Goal: Task Accomplishment & Management: Manage account settings

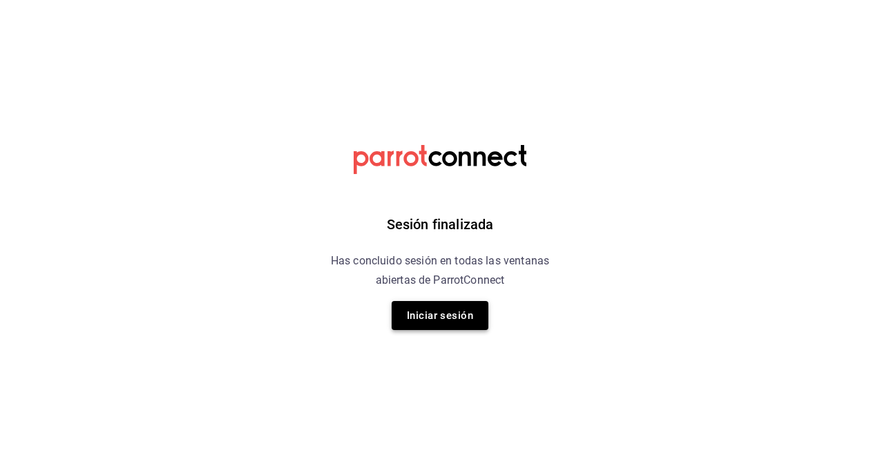
click at [433, 319] on button "Iniciar sesión" at bounding box center [440, 315] width 97 height 29
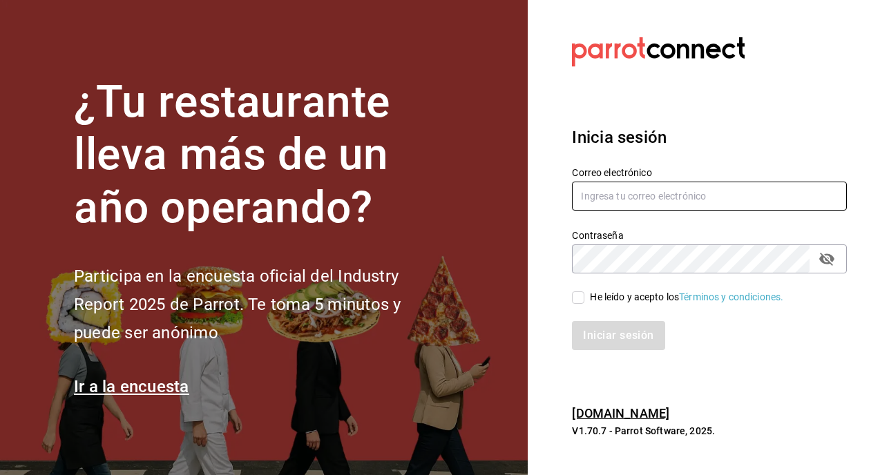
type input "[EMAIL_ADDRESS][DOMAIN_NAME]"
click at [585, 299] on span "He leído y acepto los Términos y condiciones." at bounding box center [683, 297] width 199 height 15
click at [584, 299] on input "He leído y acepto los Términos y condiciones." at bounding box center [578, 298] width 12 height 12
checkbox input "true"
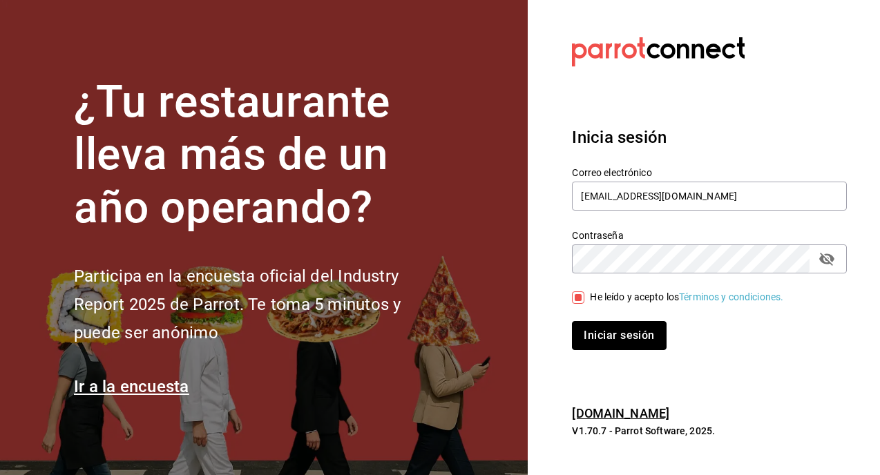
click at [603, 333] on button "Iniciar sesión" at bounding box center [619, 335] width 94 height 29
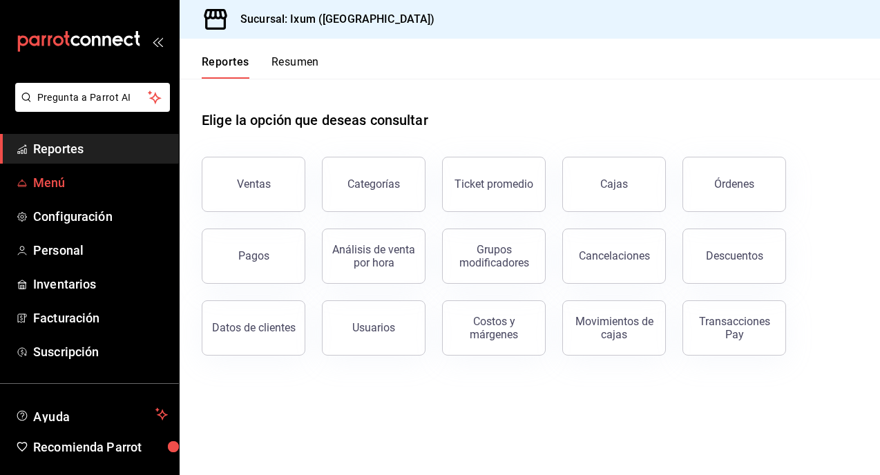
click at [66, 189] on span "Menú" at bounding box center [100, 182] width 135 height 19
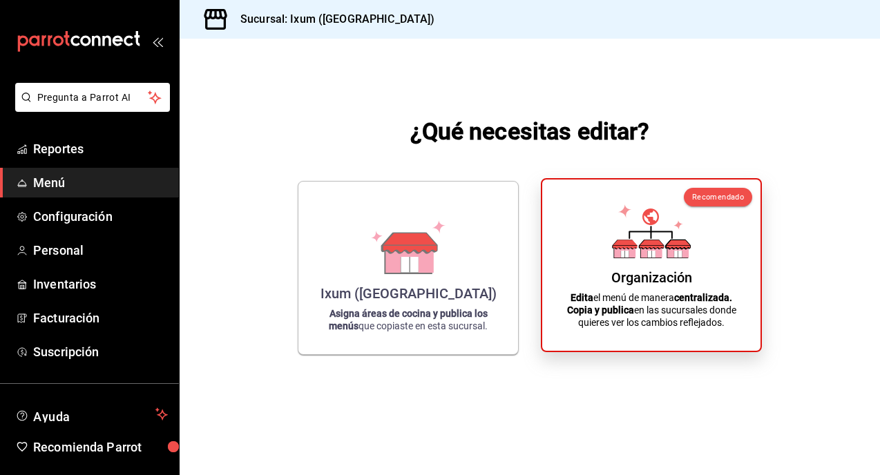
click at [605, 211] on div "Organización Edita el menú de manera centralizada. Copia y publica en las sucur…" at bounding box center [651, 265] width 185 height 149
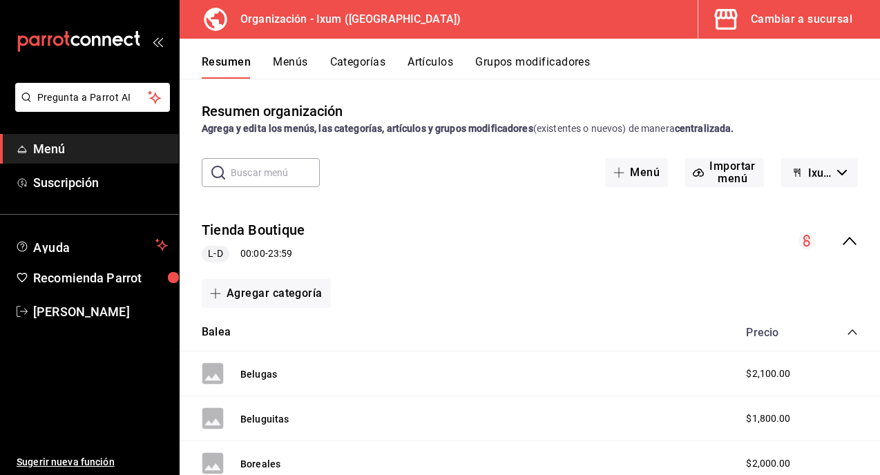
click at [846, 247] on icon "collapse-menu-row" at bounding box center [849, 241] width 17 height 17
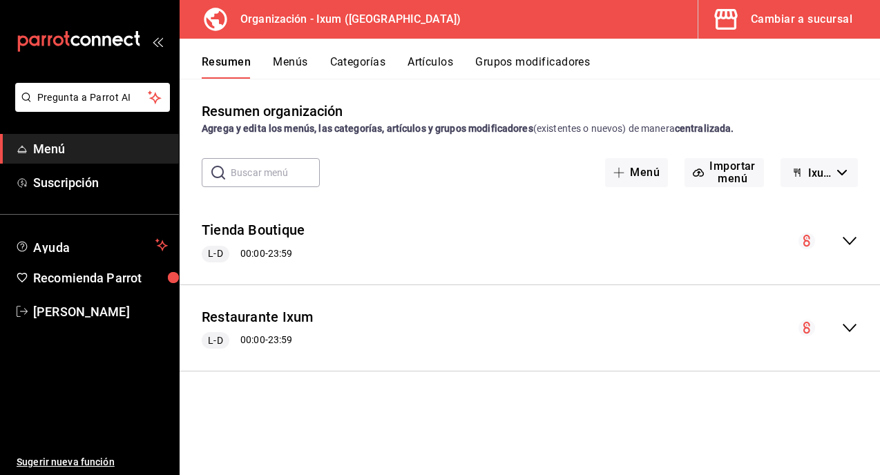
click at [845, 333] on icon "collapse-menu-row" at bounding box center [849, 328] width 17 height 17
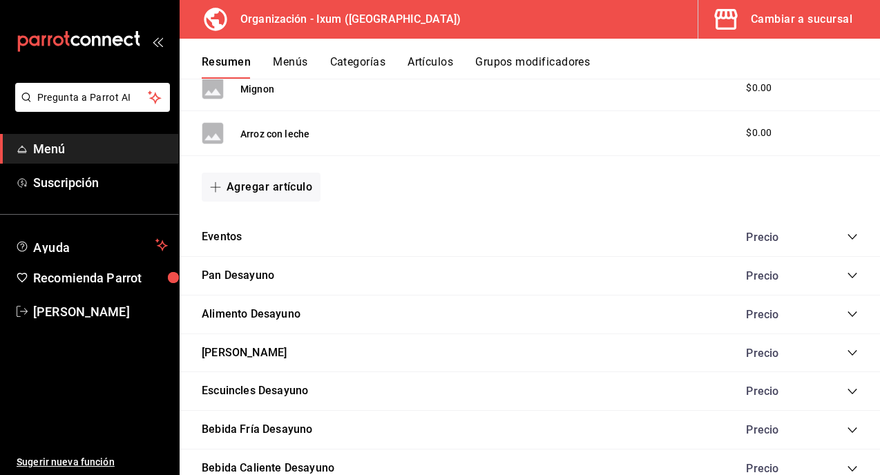
scroll to position [794, 0]
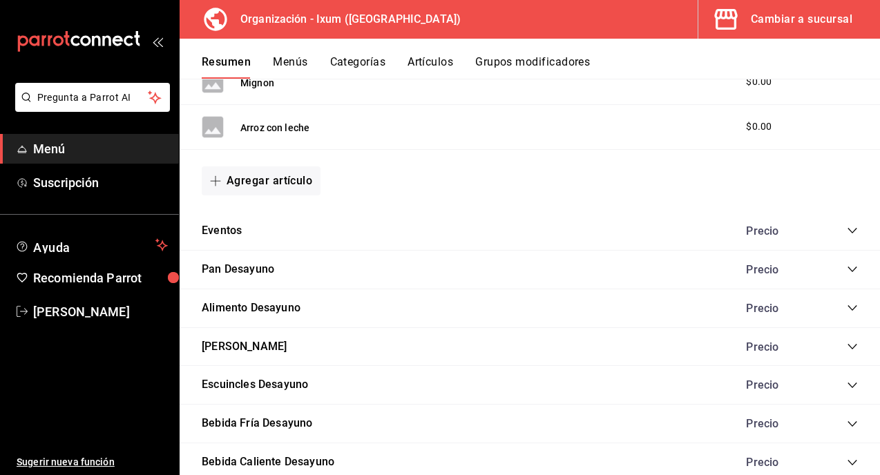
click at [854, 233] on icon "collapse-category-row" at bounding box center [852, 230] width 11 height 11
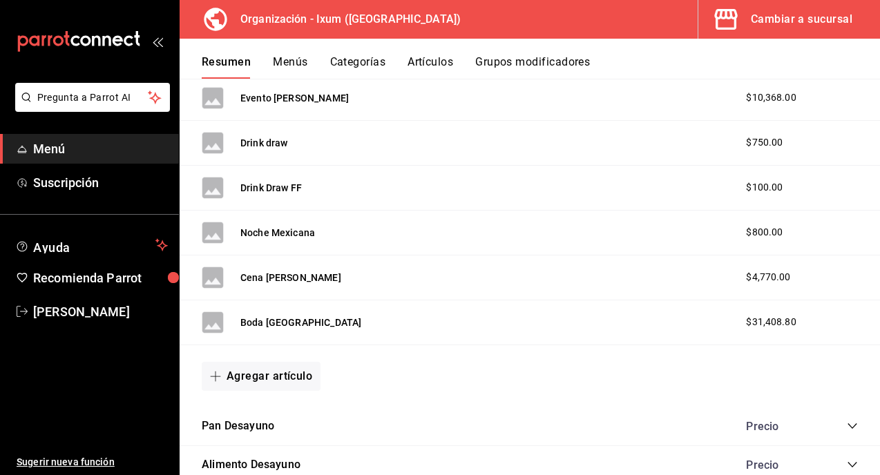
scroll to position [1375, 0]
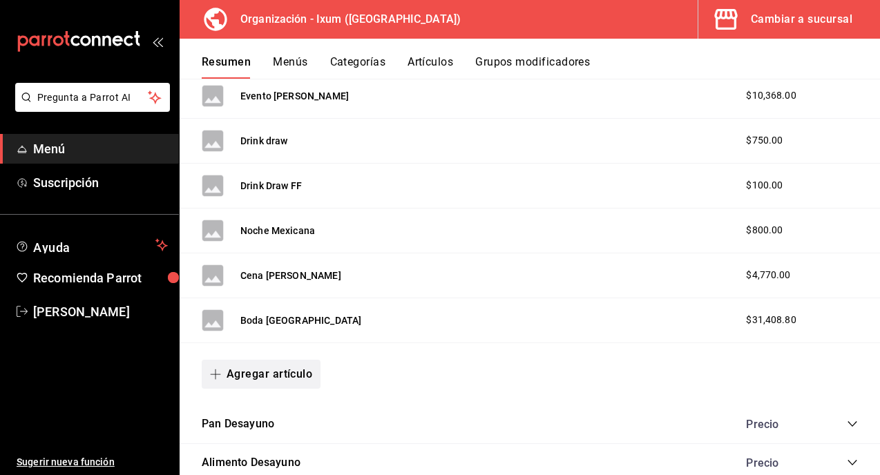
click at [287, 371] on button "Agregar artículo" at bounding box center [261, 374] width 119 height 29
click at [269, 436] on li "Artículo nuevo" at bounding box center [256, 442] width 108 height 34
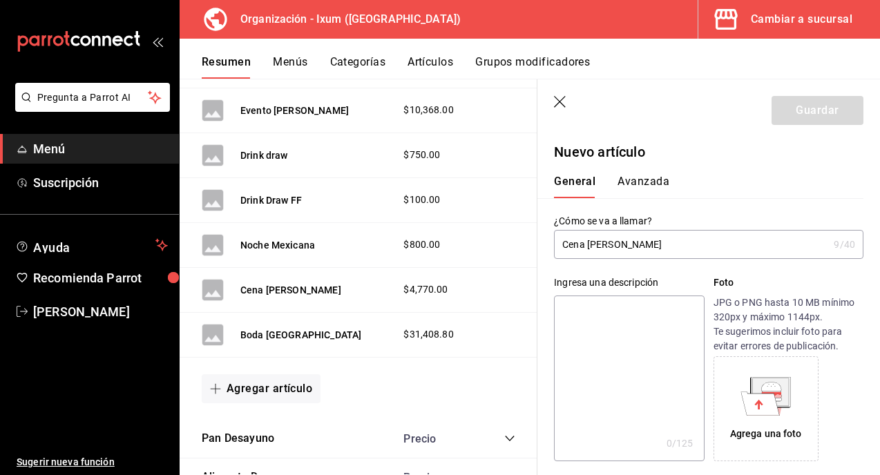
click at [586, 247] on input "Cena [PERSON_NAME]" at bounding box center [691, 245] width 274 height 28
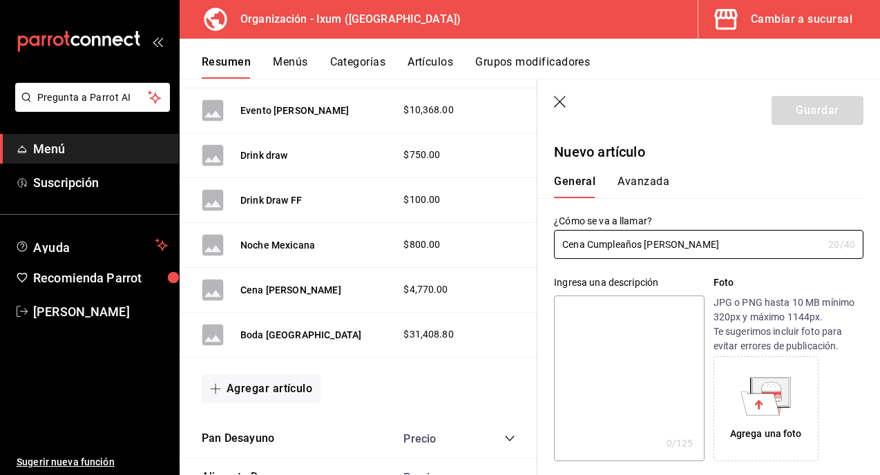
type input "Cena Cumpleaños [PERSON_NAME]"
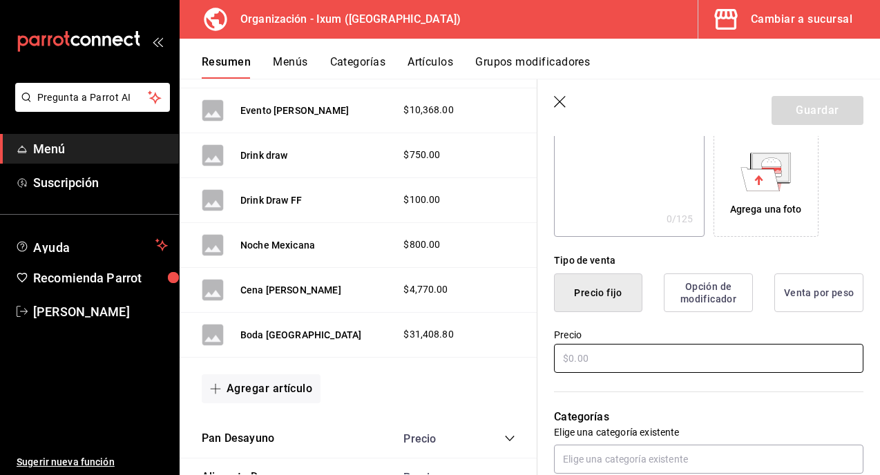
scroll to position [243, 0]
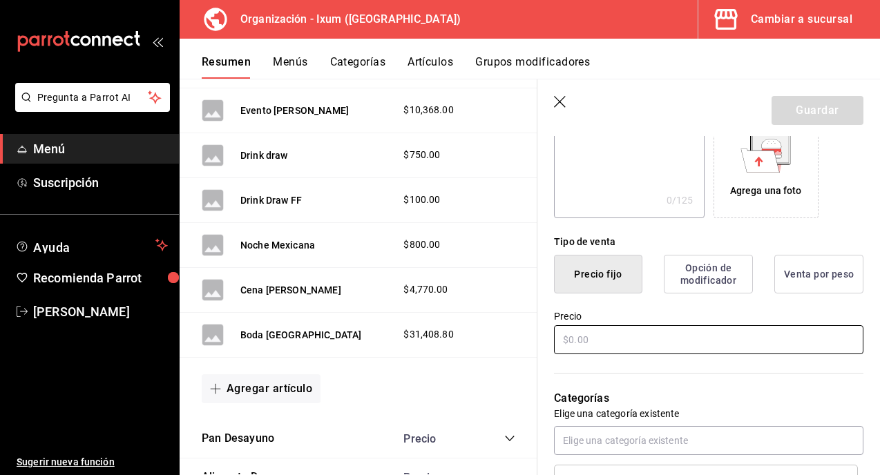
click at [589, 343] on input "text" at bounding box center [708, 339] width 309 height 29
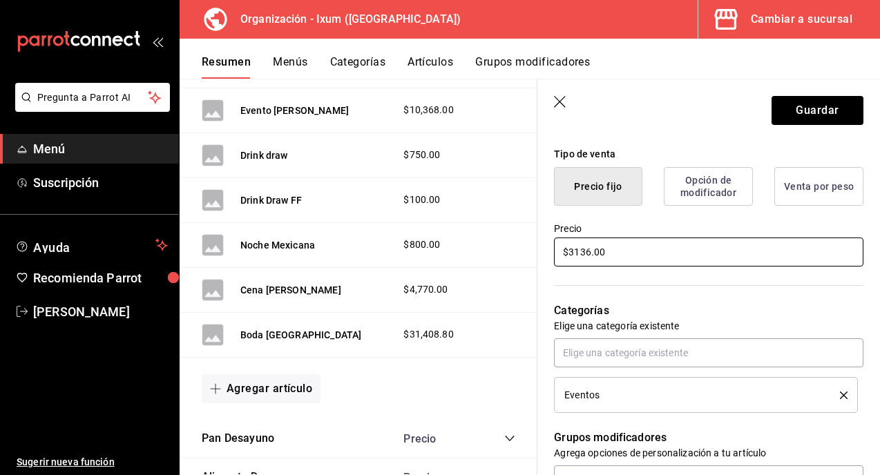
scroll to position [362, 0]
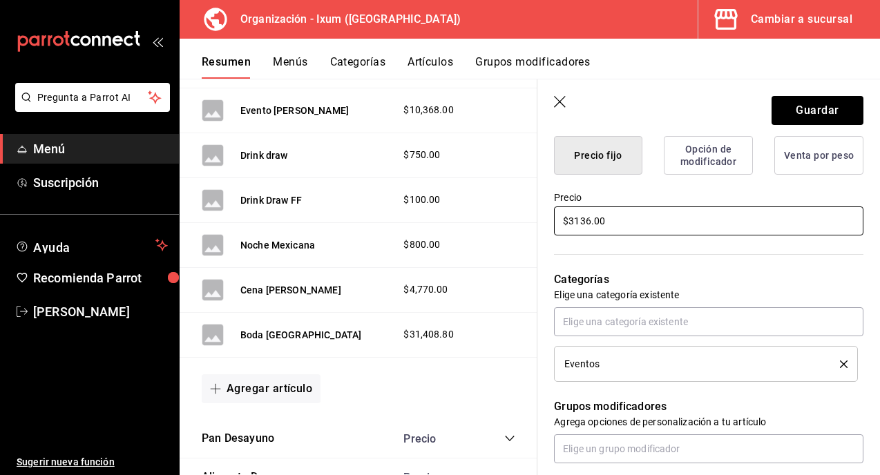
type input "$3136.00"
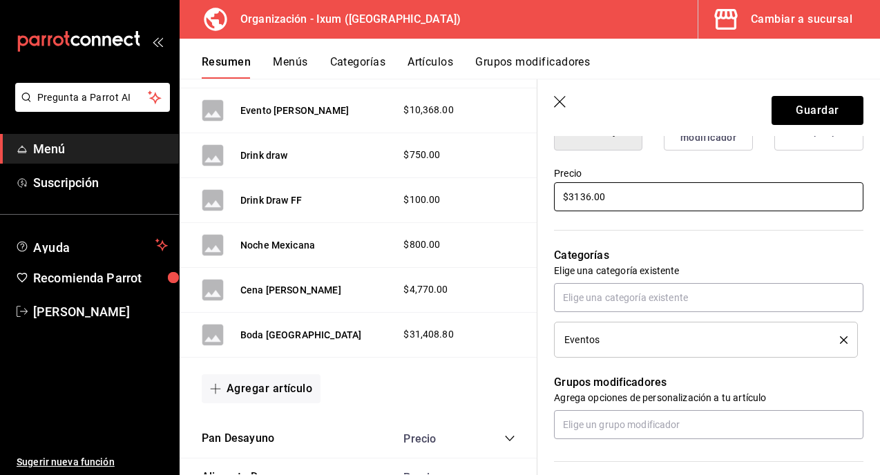
scroll to position [374, 0]
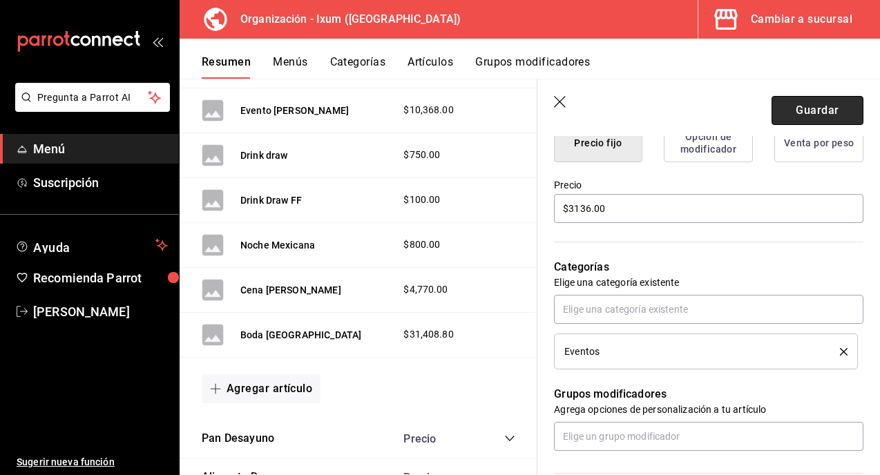
click at [806, 106] on button "Guardar" at bounding box center [818, 110] width 92 height 29
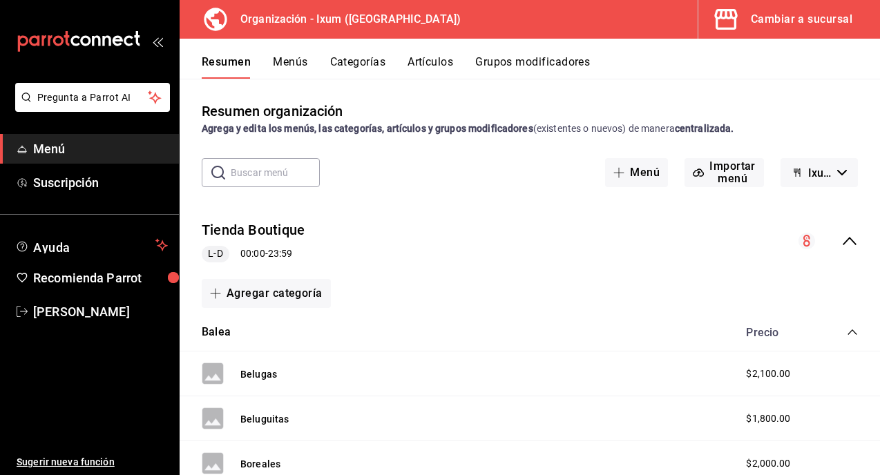
click at [849, 241] on icon "collapse-menu-row" at bounding box center [849, 241] width 17 height 17
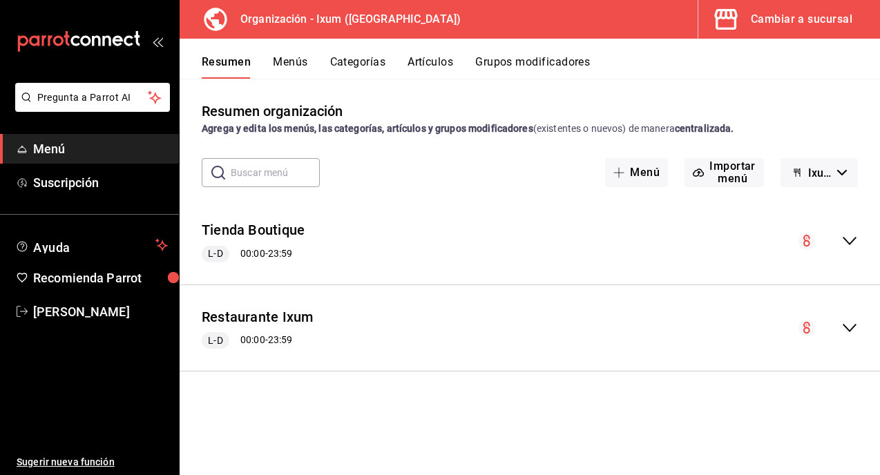
click at [857, 329] on icon "collapse-menu-row" at bounding box center [849, 328] width 17 height 17
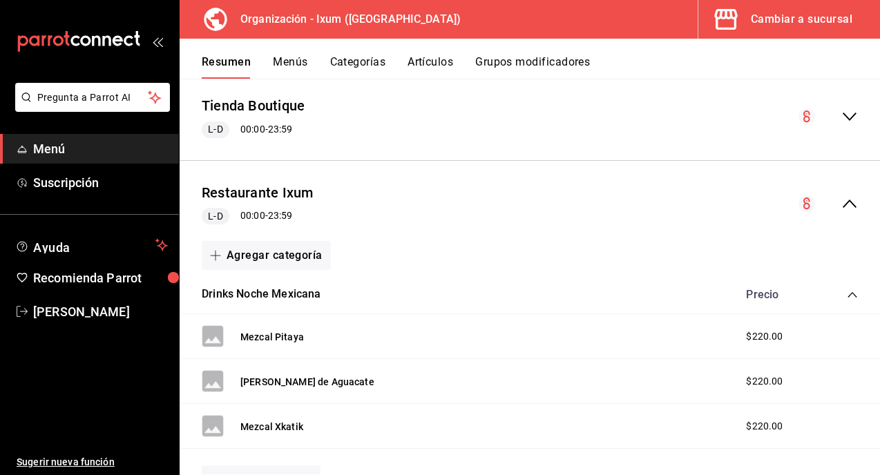
scroll to position [136, 0]
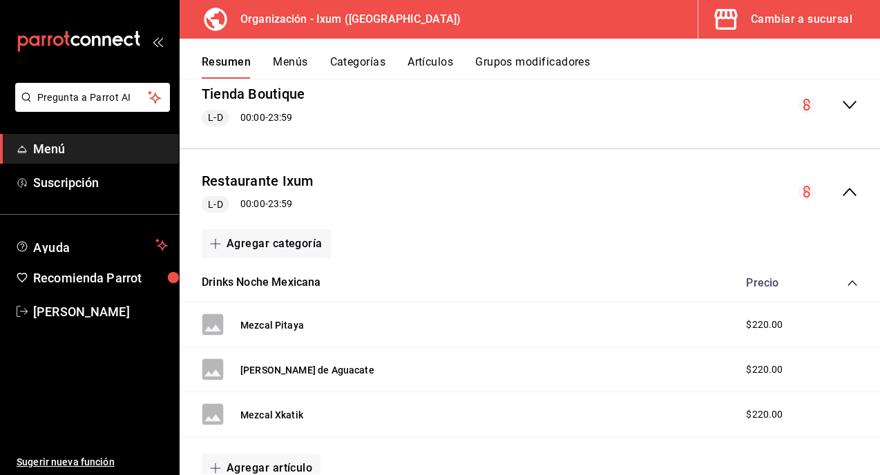
click at [766, 15] on div "Cambiar a sucursal" at bounding box center [802, 19] width 102 height 19
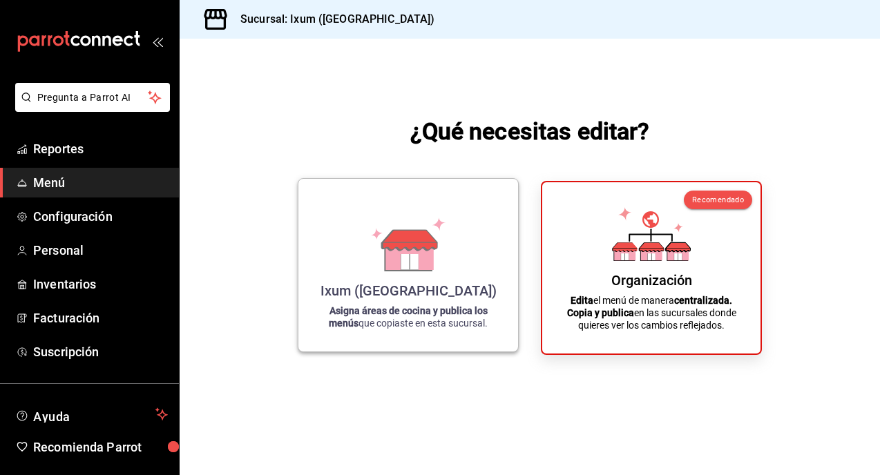
click at [399, 255] on icon at bounding box center [409, 256] width 48 height 30
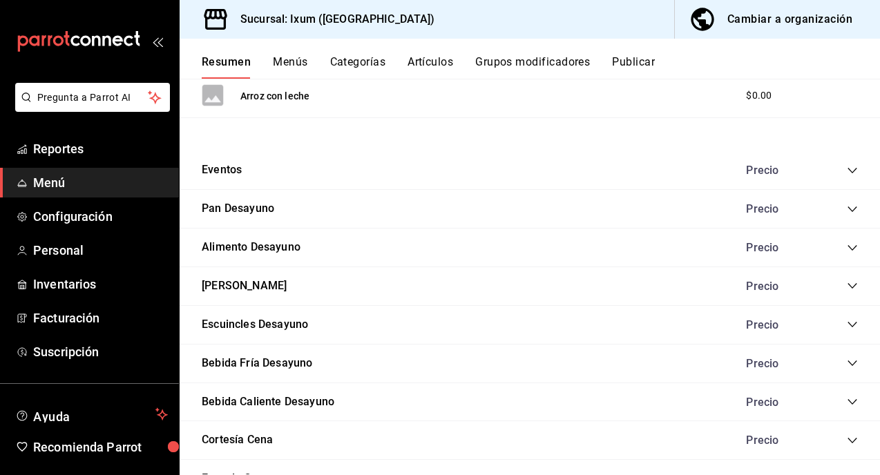
scroll to position [682, 0]
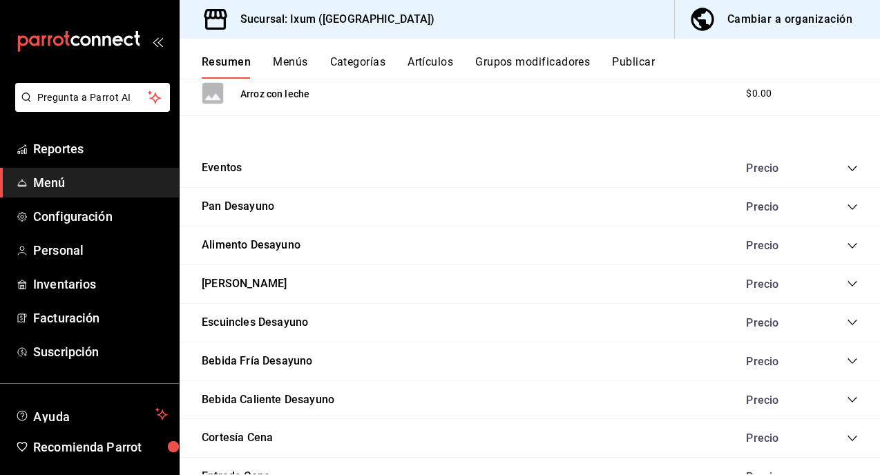
click at [852, 167] on icon "collapse-category-row" at bounding box center [852, 168] width 11 height 11
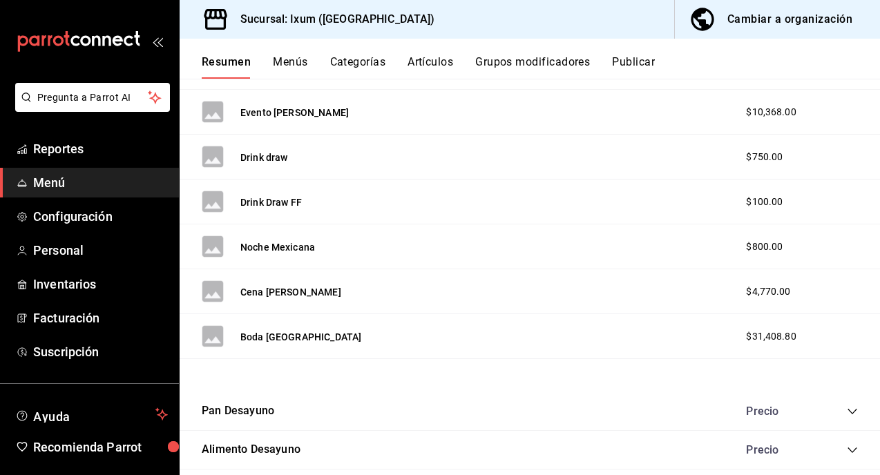
scroll to position [1187, 0]
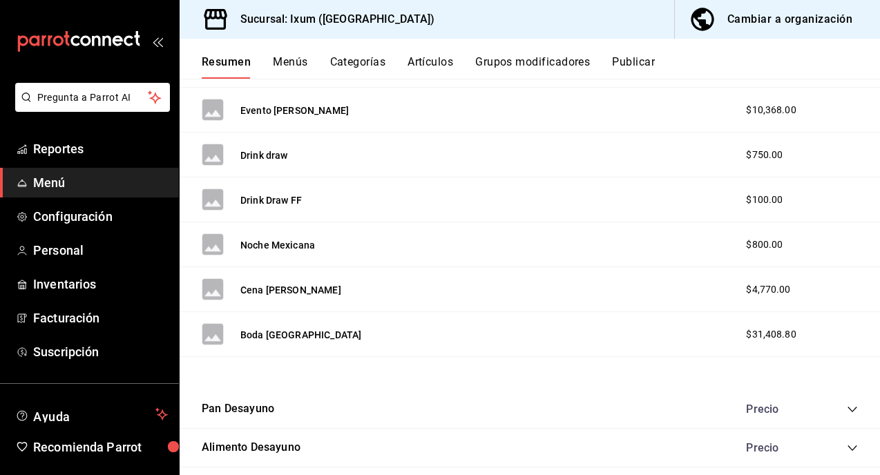
click at [782, 15] on div "Cambiar a organización" at bounding box center [789, 19] width 125 height 19
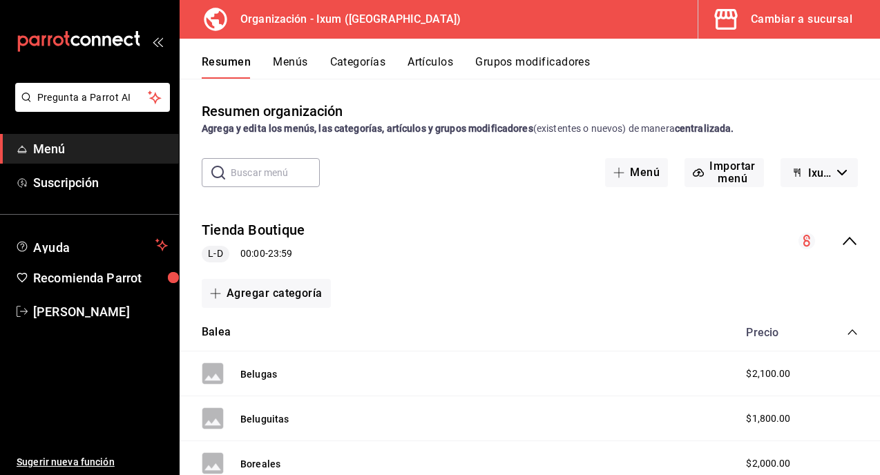
click at [772, 12] on div "Cambiar a sucursal" at bounding box center [802, 19] width 102 height 19
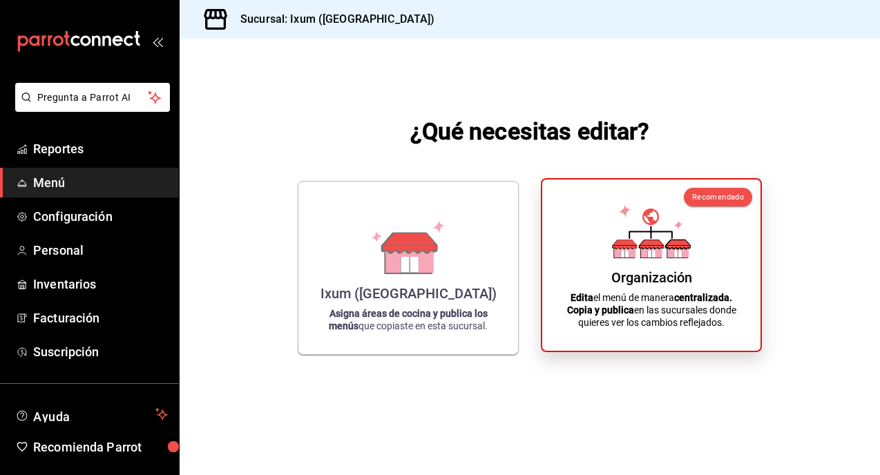
click at [662, 301] on p "Edita el menú de manera centralizada. Copia y publica en las sucursales donde q…" at bounding box center [651, 310] width 185 height 37
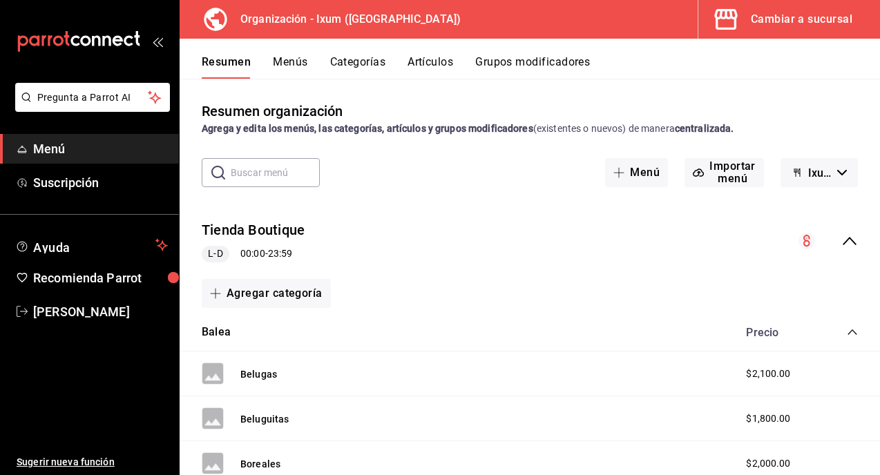
click at [850, 240] on icon "collapse-menu-row" at bounding box center [850, 241] width 14 height 8
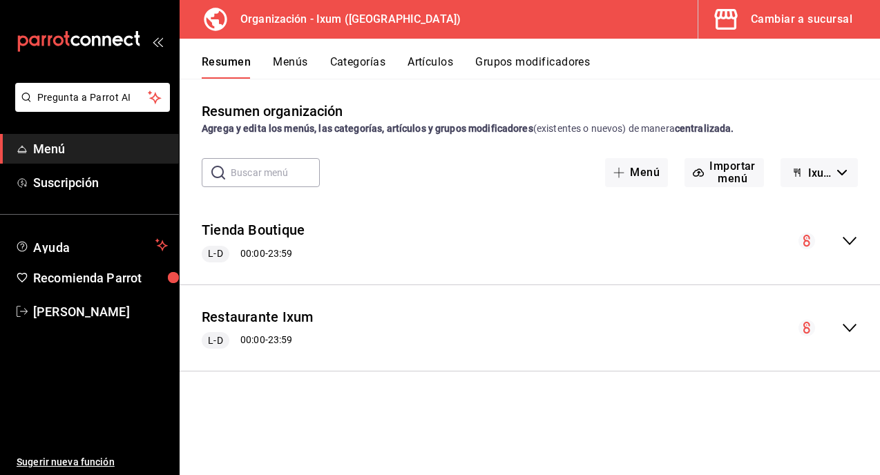
click at [848, 333] on icon "collapse-menu-row" at bounding box center [849, 328] width 17 height 17
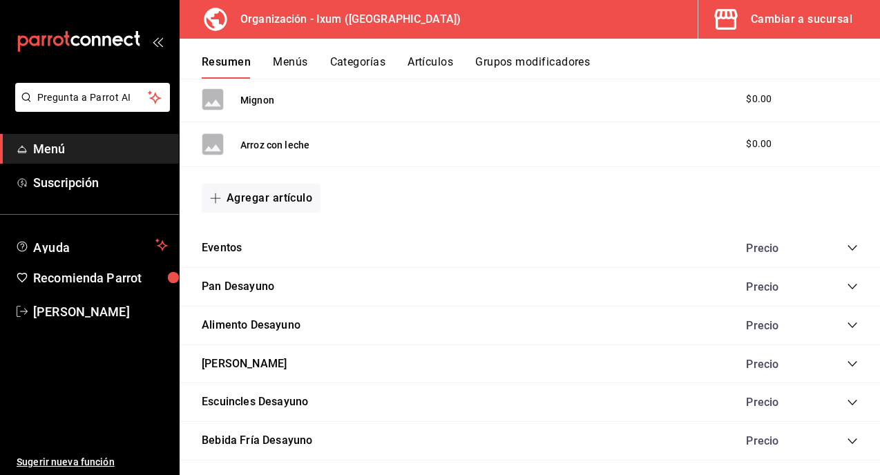
scroll to position [779, 0]
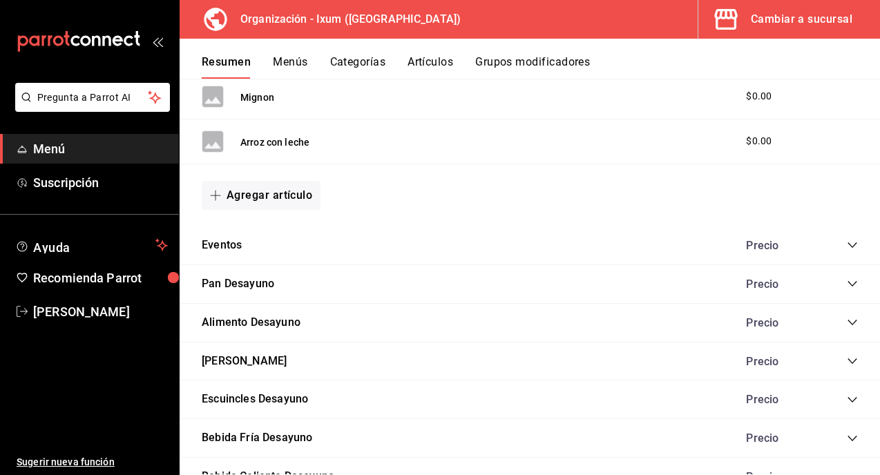
click at [856, 247] on icon "collapse-category-row" at bounding box center [852, 245] width 11 height 11
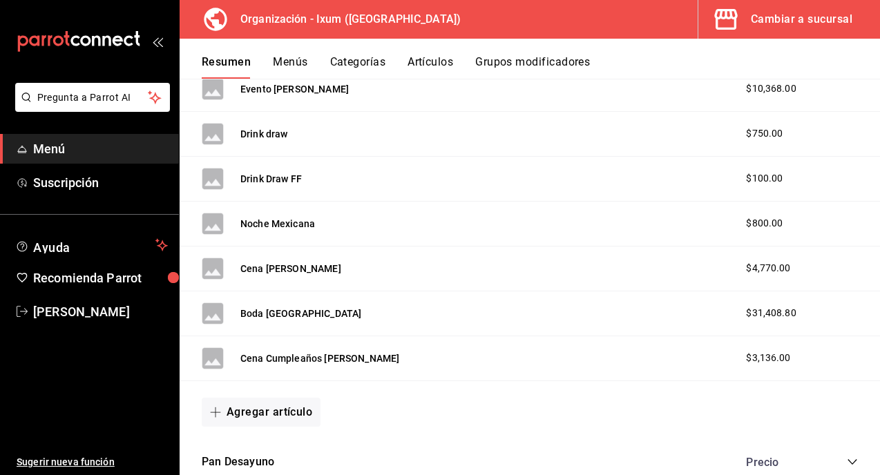
scroll to position [1387, 0]
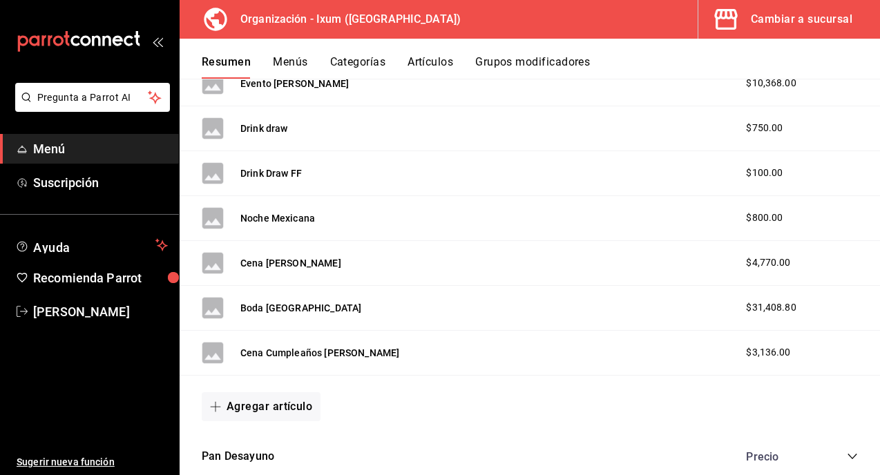
click at [280, 70] on button "Menús" at bounding box center [290, 66] width 35 height 23
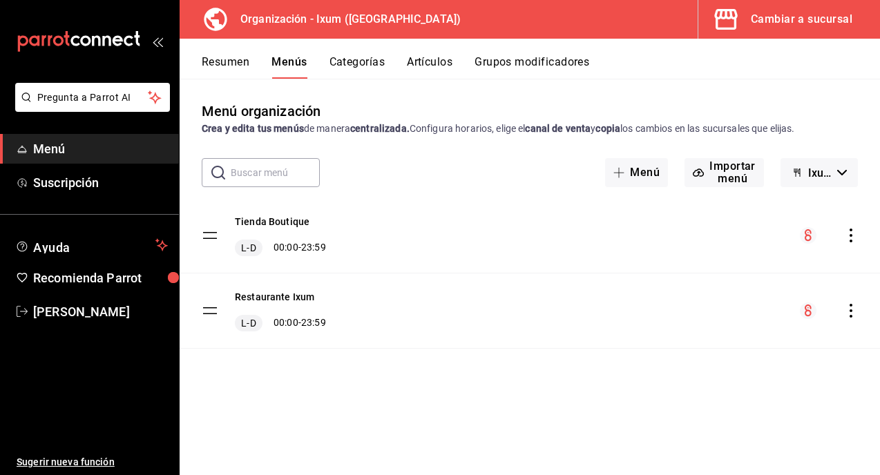
click at [851, 314] on icon "actions" at bounding box center [851, 311] width 14 height 14
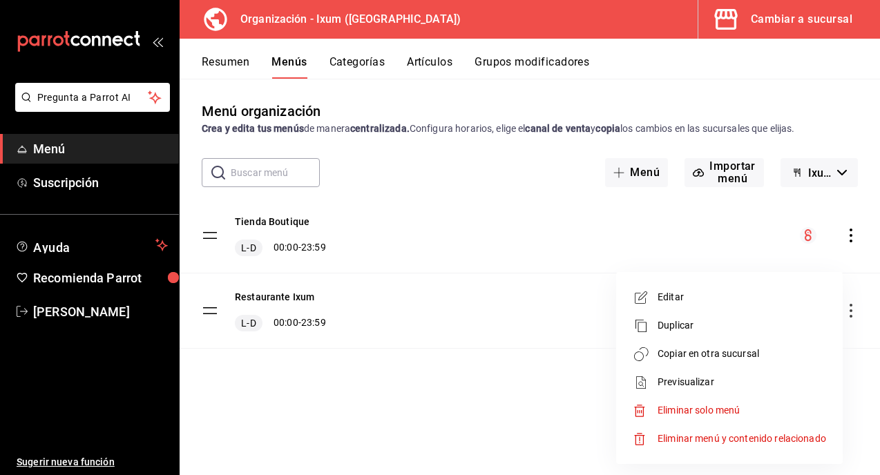
click at [736, 358] on span "Copiar en otra sucursal" at bounding box center [742, 354] width 169 height 15
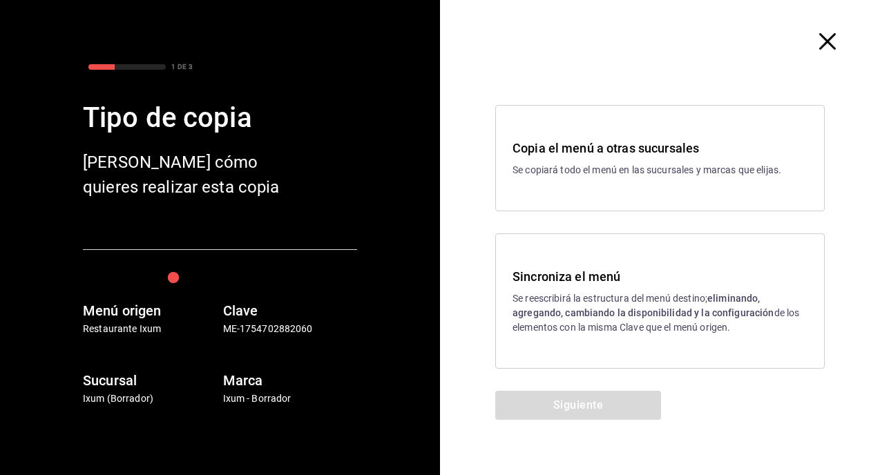
click at [530, 287] on div "Sincroniza el menú Se reescribirá la estructura del menú destino; eliminando, a…" at bounding box center [660, 301] width 295 height 68
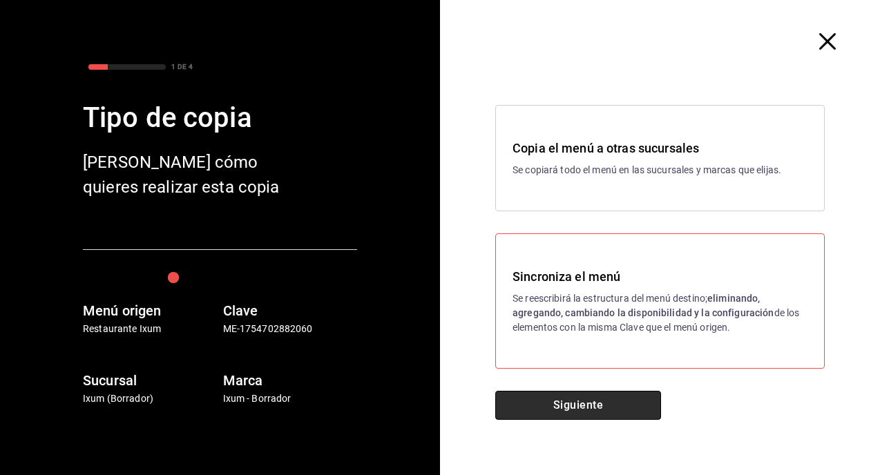
click at [539, 398] on button "Siguiente" at bounding box center [578, 405] width 166 height 29
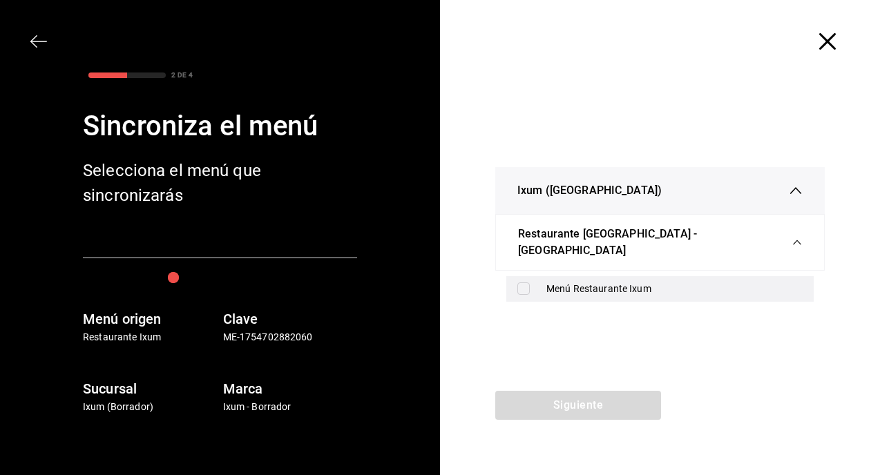
click at [522, 283] on input "checkbox" at bounding box center [523, 289] width 12 height 12
checkbox input "true"
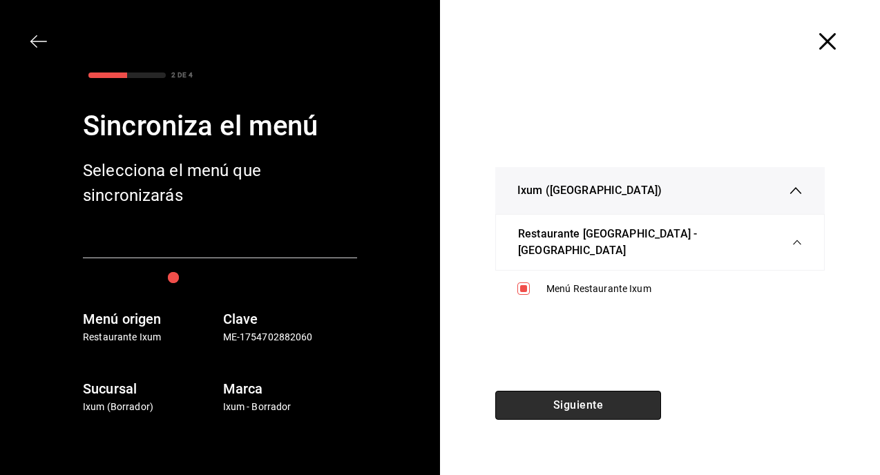
click at [535, 401] on button "Siguiente" at bounding box center [578, 405] width 166 height 29
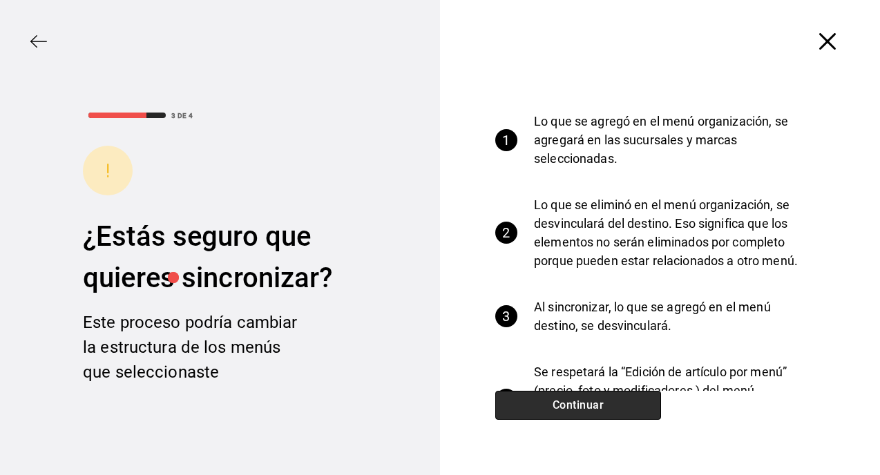
click at [535, 401] on button "Continuar" at bounding box center [578, 405] width 166 height 29
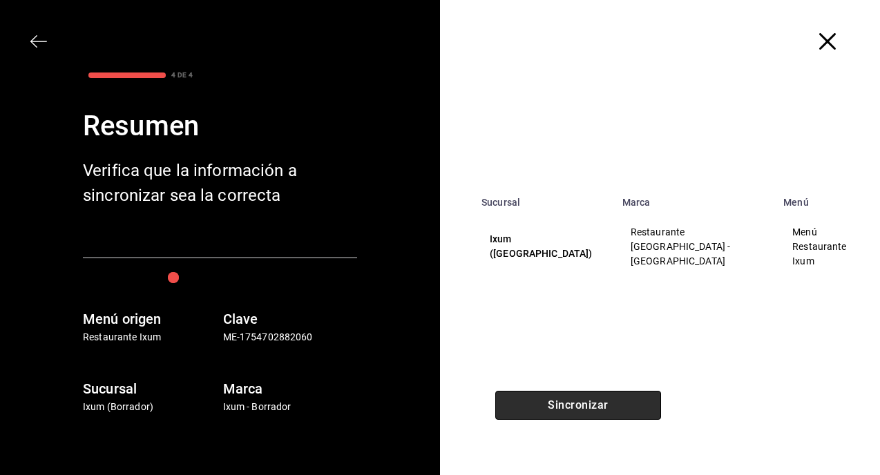
click at [535, 401] on button "Sincronizar" at bounding box center [578, 405] width 166 height 29
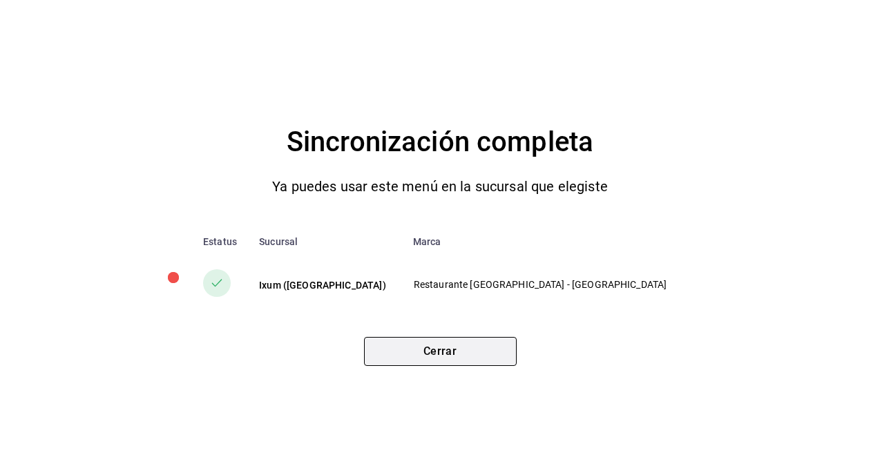
click at [479, 355] on button "Cerrar" at bounding box center [440, 351] width 153 height 29
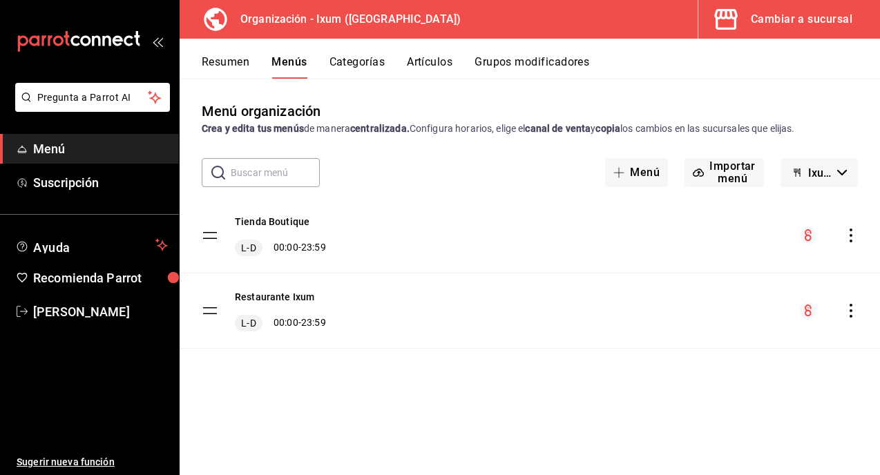
click at [798, 22] on div "Cambiar a sucursal" at bounding box center [802, 19] width 102 height 19
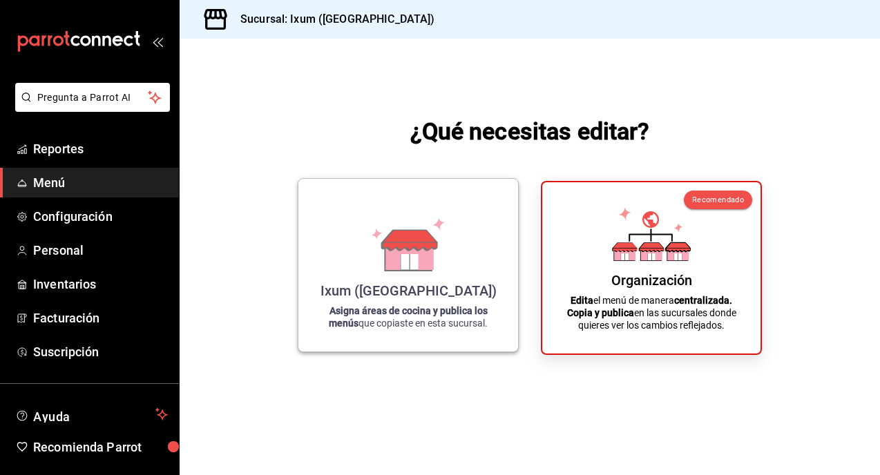
click at [386, 288] on div "Ixum ([GEOGRAPHIC_DATA])" at bounding box center [409, 291] width 176 height 17
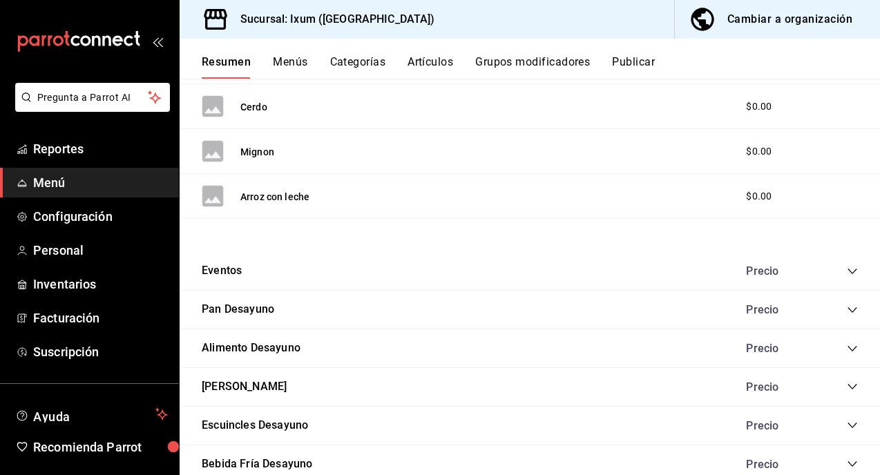
scroll to position [596, 0]
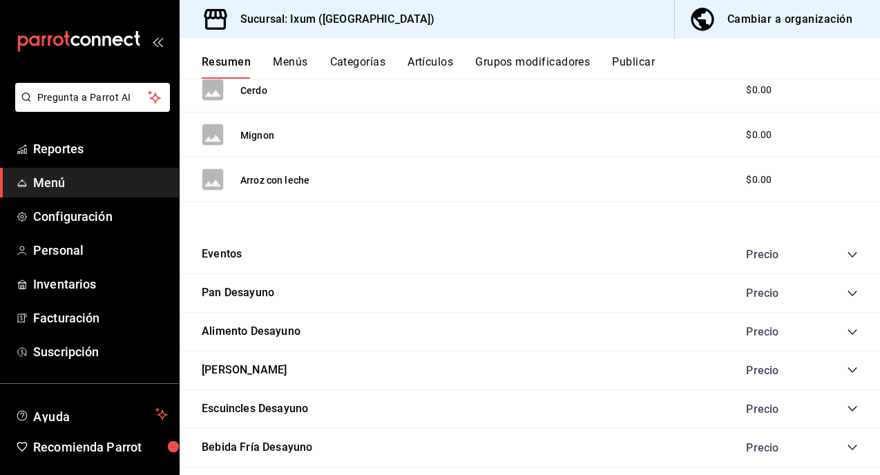
click at [851, 258] on icon "collapse-category-row" at bounding box center [852, 254] width 11 height 11
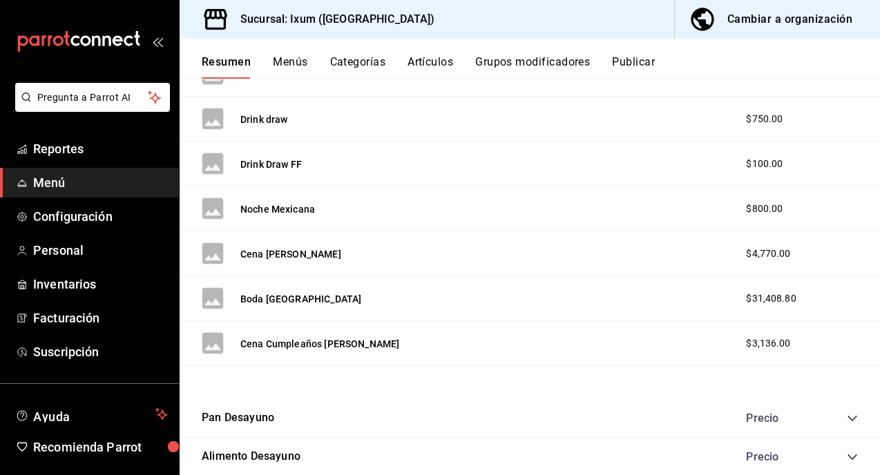
scroll to position [1247, 0]
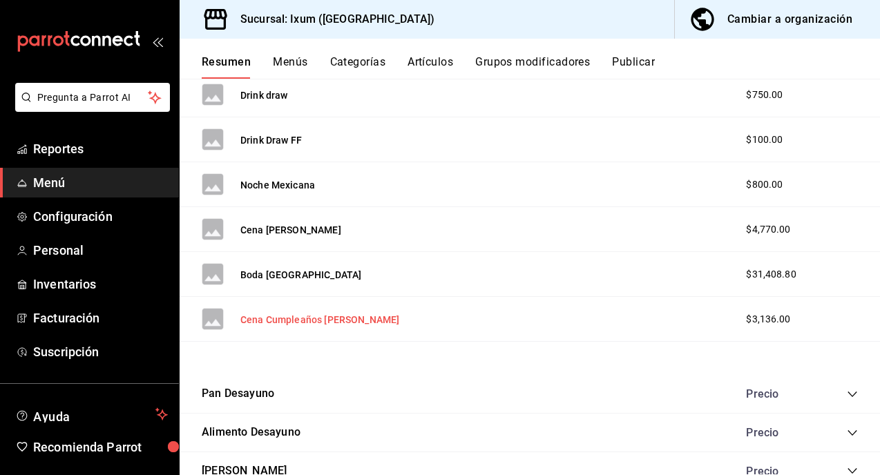
click at [281, 316] on button "Cena Cumpleaños [PERSON_NAME]" at bounding box center [319, 320] width 159 height 14
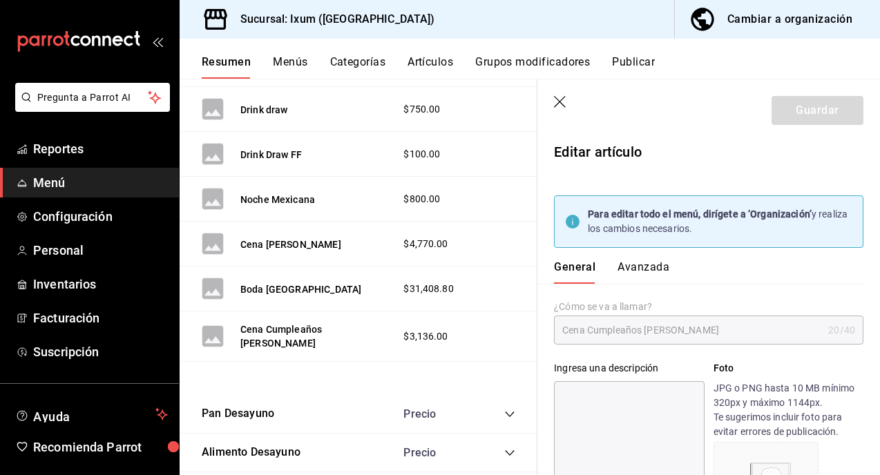
type input "$3136.00"
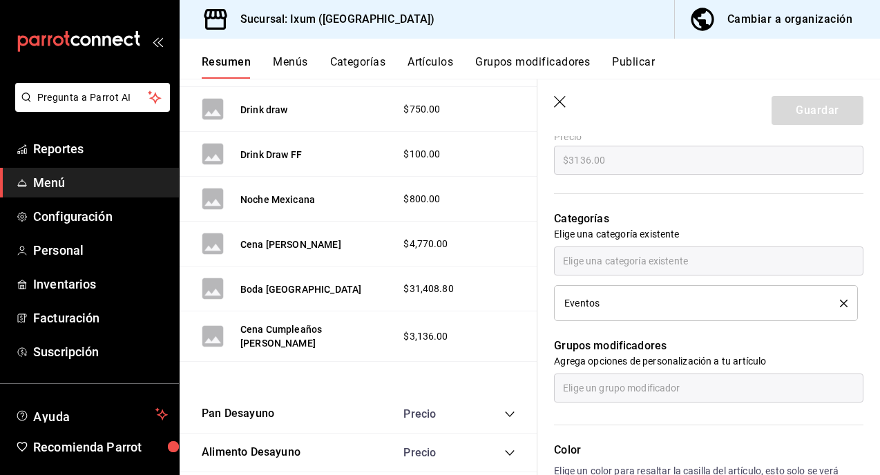
scroll to position [499, 0]
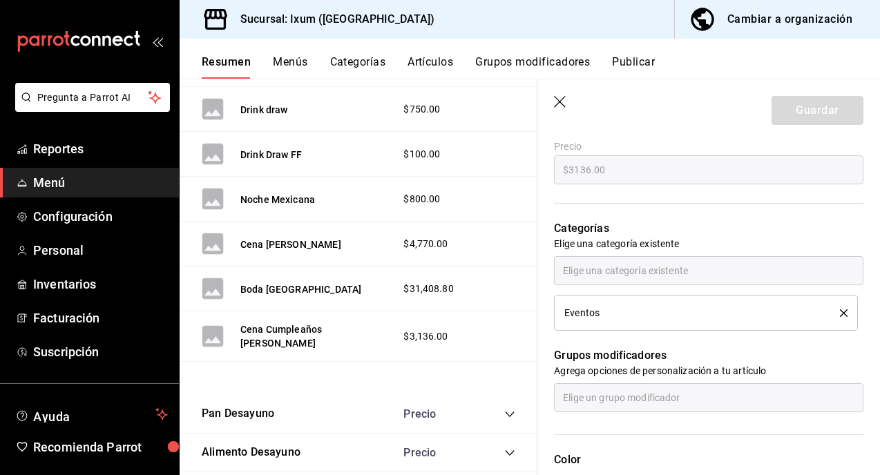
click at [629, 310] on div "Eventos" at bounding box center [691, 313] width 255 height 10
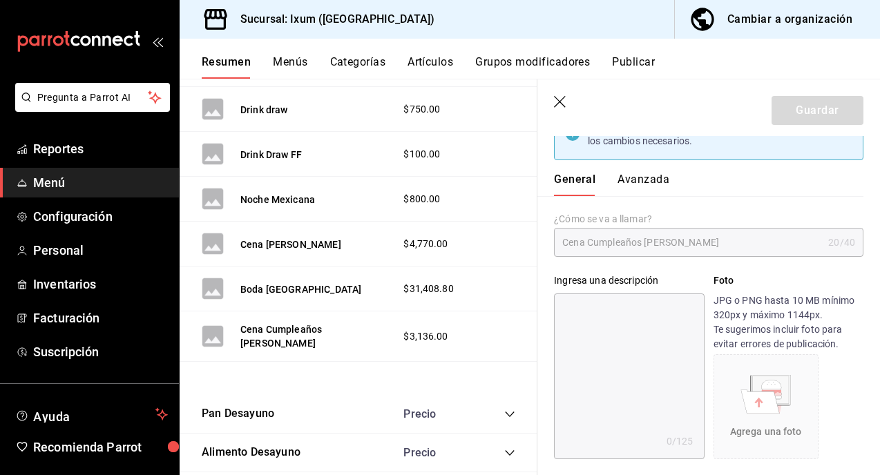
scroll to position [0, 0]
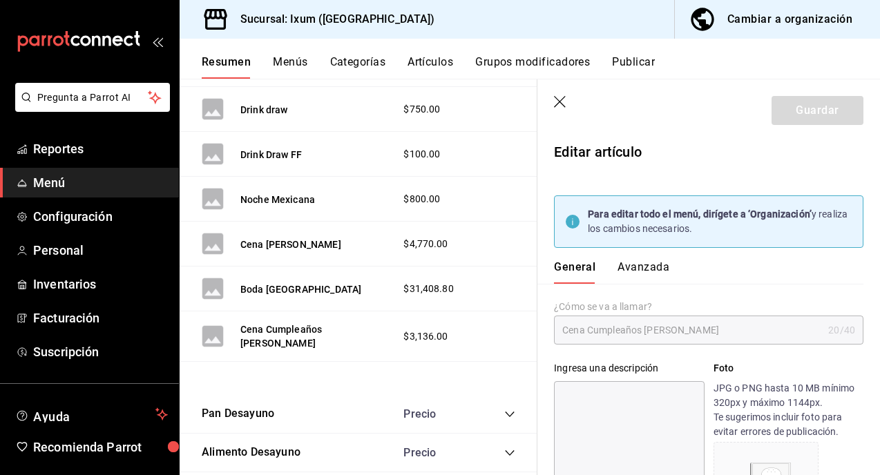
click at [554, 98] on icon "button" at bounding box center [561, 103] width 14 height 14
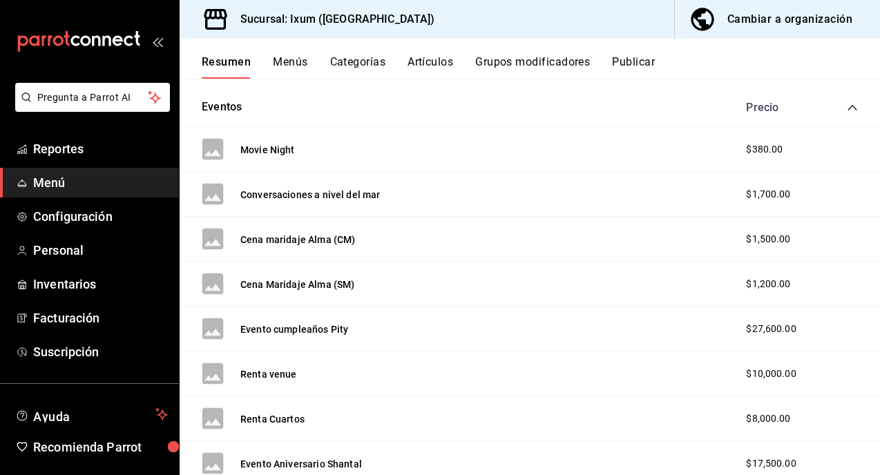
scroll to position [718, 0]
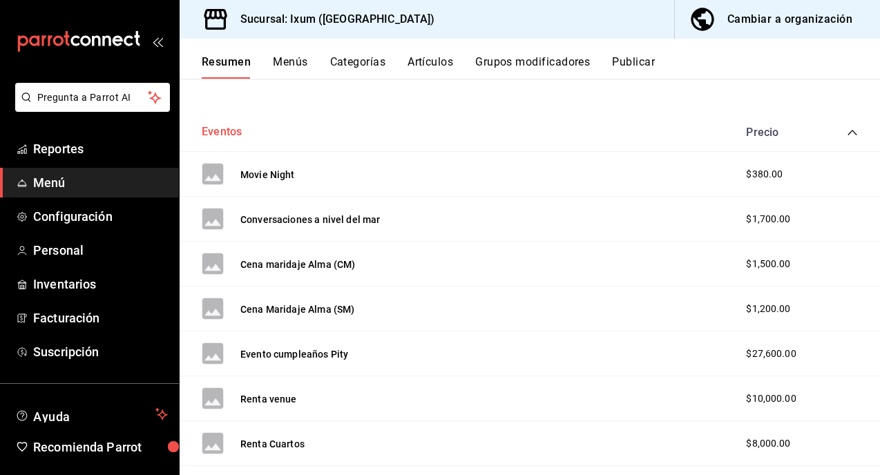
click at [229, 131] on button "Eventos" at bounding box center [222, 132] width 40 height 16
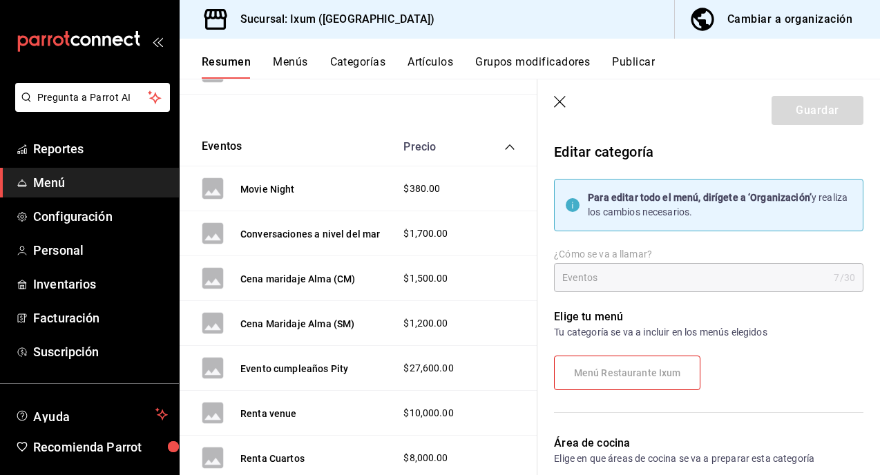
type input "840f119d-2c65-4554-bcd4-c70a039c6f98"
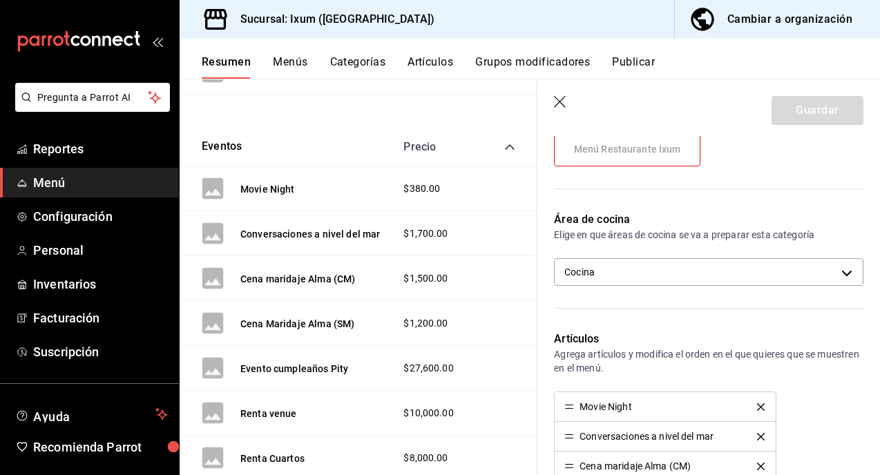
scroll to position [229, 0]
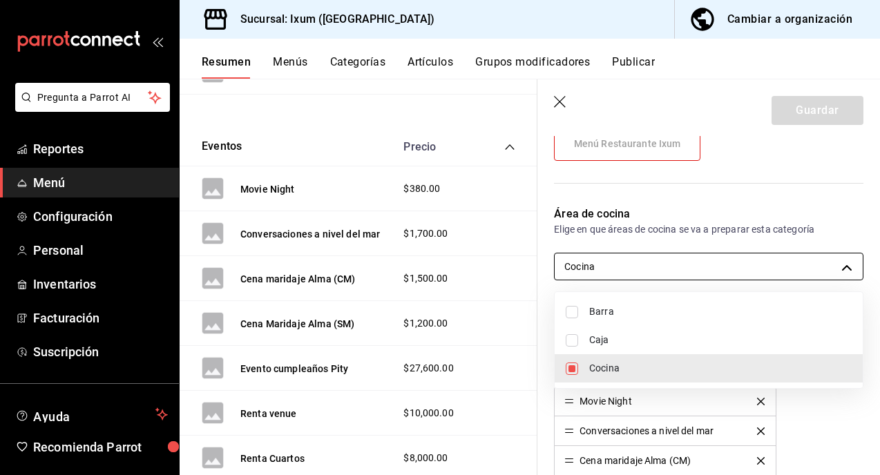
click at [660, 254] on body "Pregunta a Parrot AI Reportes Menú Configuración Personal Inventarios Facturaci…" at bounding box center [440, 237] width 880 height 475
click at [569, 341] on input "checkbox" at bounding box center [572, 340] width 12 height 12
checkbox input "true"
type input "840f119d-2c65-4554-bcd4-c70a039c6f98,0895d330-59d0-4d72-b8bb-da68baf27fbc"
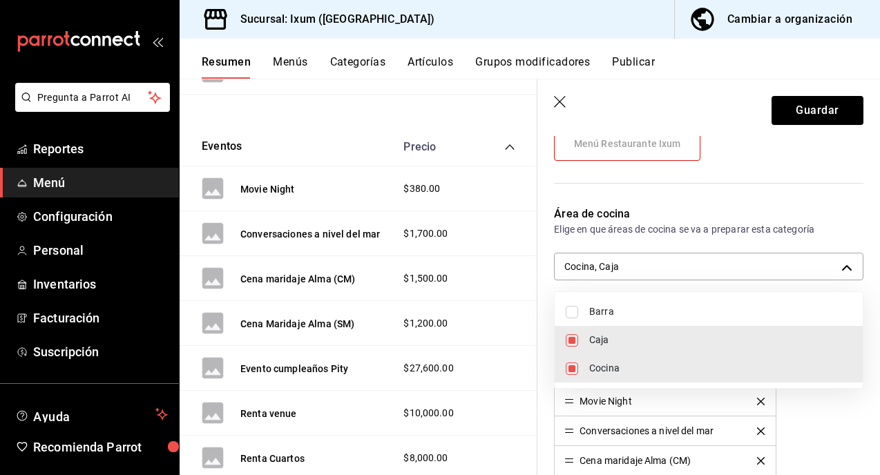
click at [569, 367] on input "checkbox" at bounding box center [572, 369] width 12 height 12
checkbox input "false"
type input "0895d330-59d0-4d72-b8bb-da68baf27fbc"
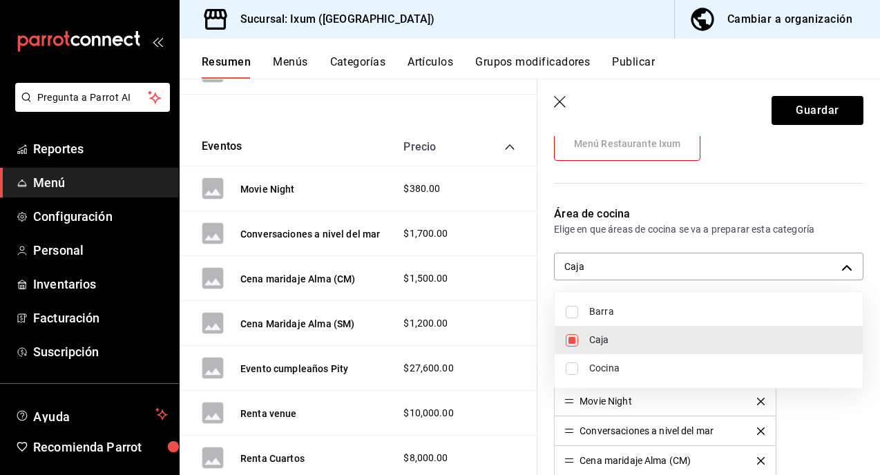
click at [839, 112] on div at bounding box center [440, 237] width 880 height 475
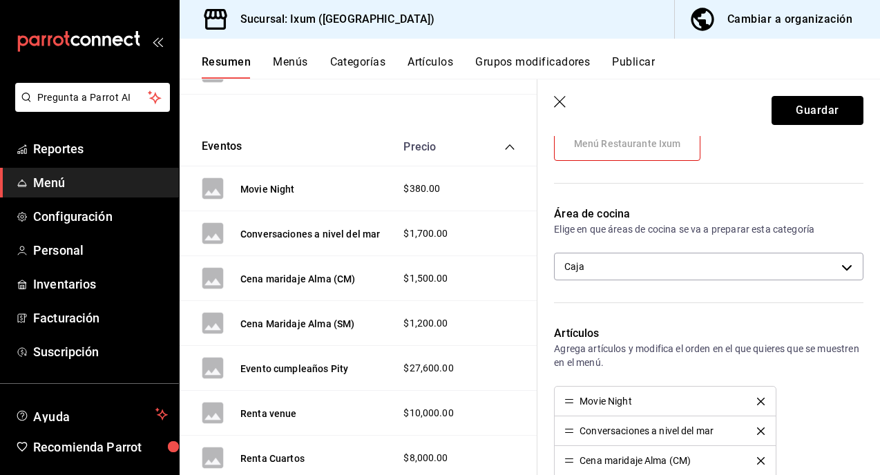
click at [839, 112] on button "Guardar" at bounding box center [818, 110] width 92 height 29
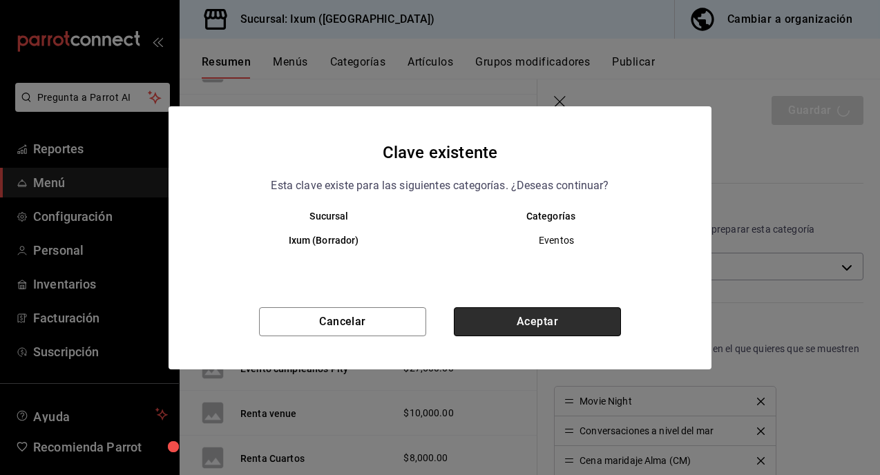
click at [525, 318] on button "Aceptar" at bounding box center [537, 321] width 167 height 29
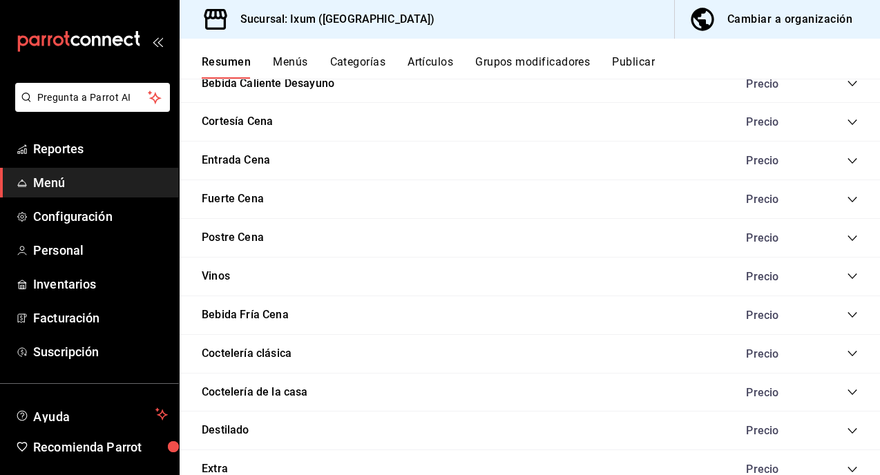
scroll to position [1053, 0]
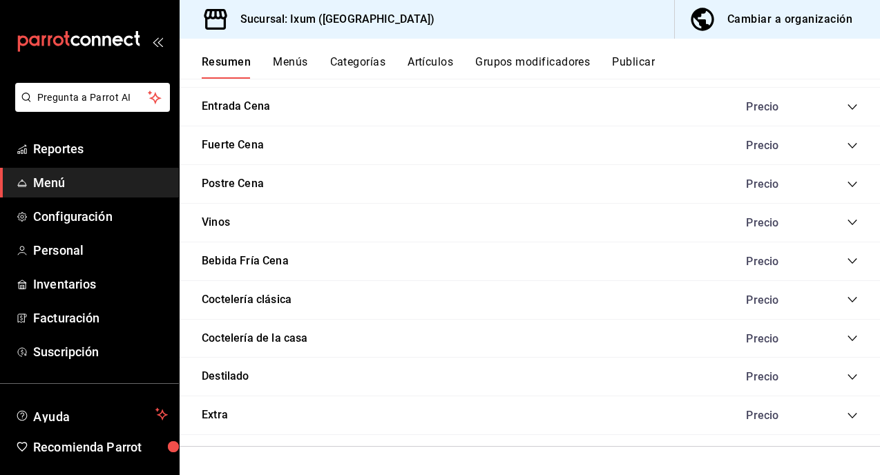
drag, startPoint x: 235, startPoint y: 381, endPoint x: 660, endPoint y: 254, distance: 443.4
click at [235, 381] on button "Destilado" at bounding box center [226, 377] width 48 height 16
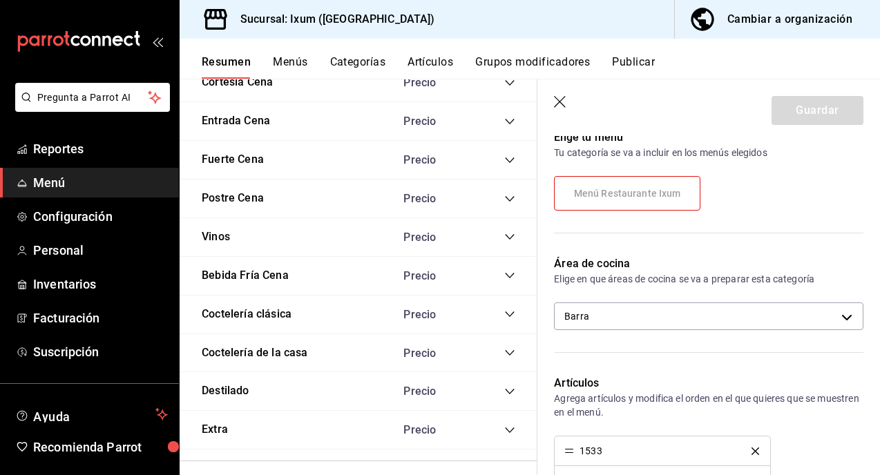
scroll to position [200, 0]
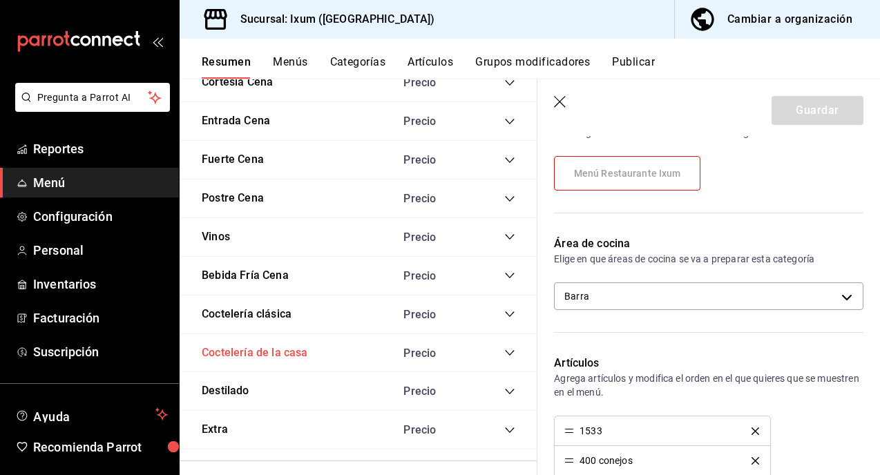
click at [295, 357] on button "Coctelería de la casa" at bounding box center [255, 353] width 106 height 16
click at [277, 314] on button "Coctelería clásica" at bounding box center [247, 315] width 90 height 16
click at [224, 270] on button "Bebida Fría Cena" at bounding box center [245, 276] width 87 height 16
type input "51052574-42b0-493a-85e0-684d8f2fb661"
click at [217, 237] on button "Vinos" at bounding box center [216, 237] width 28 height 16
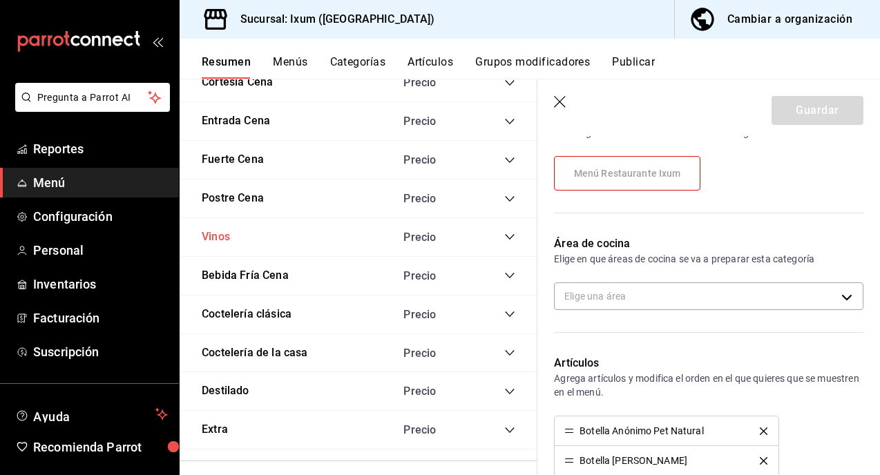
type input "51052574-42b0-493a-85e0-684d8f2fb661"
click at [231, 197] on button "Postre Cena" at bounding box center [233, 199] width 62 height 16
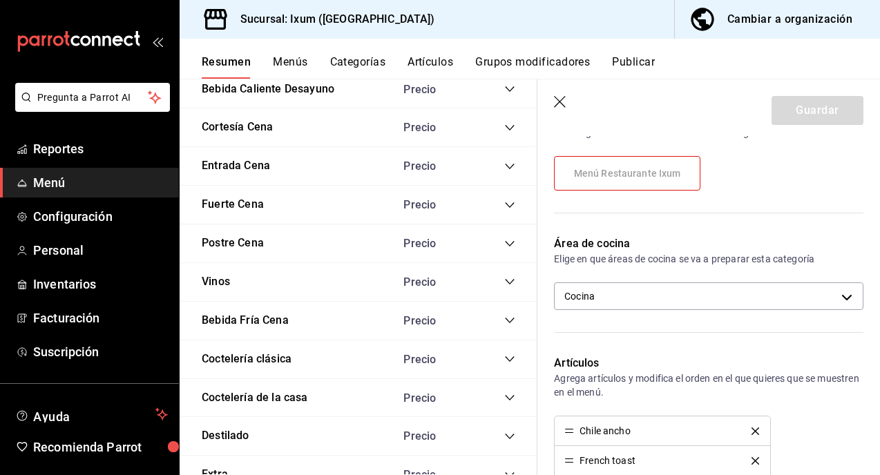
scroll to position [1009, 0]
click at [254, 211] on button "Fuerte Cena" at bounding box center [233, 204] width 62 height 16
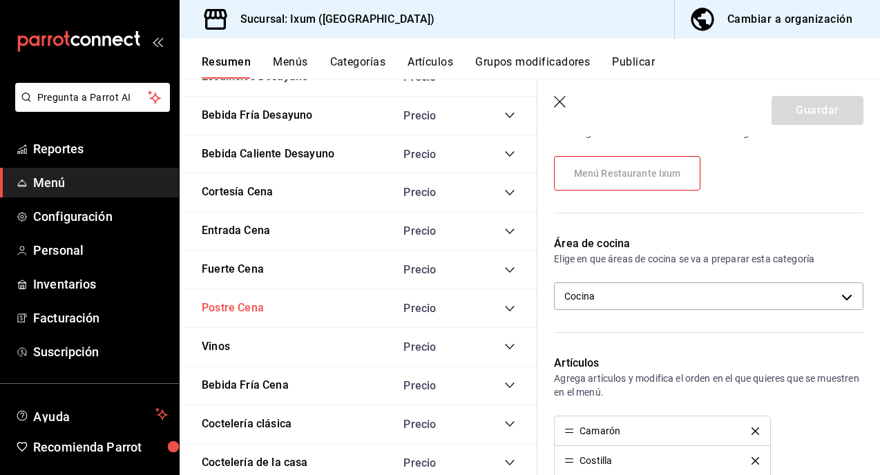
scroll to position [940, 0]
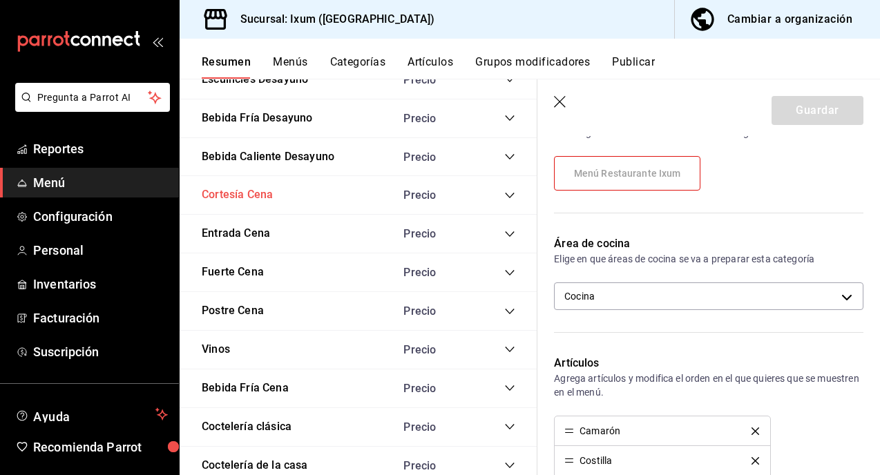
click at [261, 198] on button "Cortesía Cena" at bounding box center [237, 195] width 71 height 16
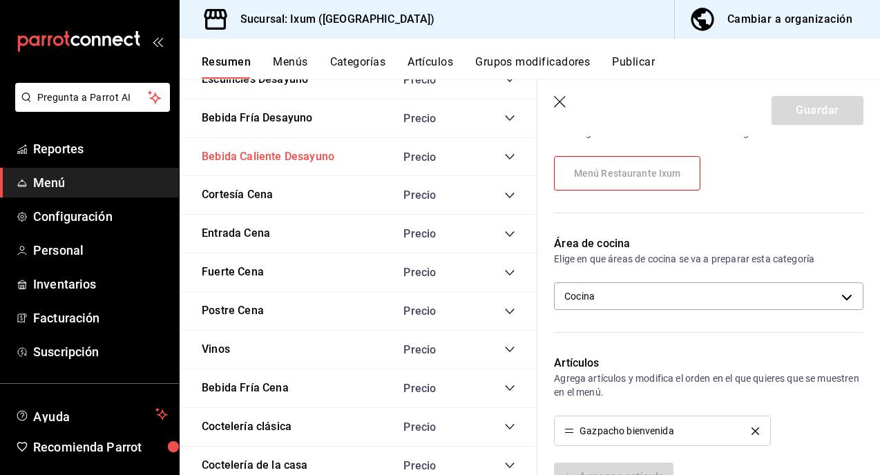
click at [283, 159] on button "Bebida Caliente Desayuno" at bounding box center [268, 157] width 133 height 16
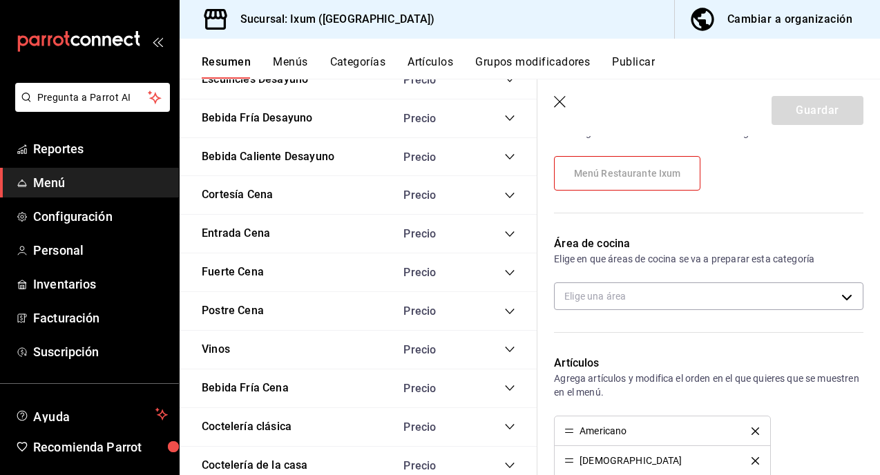
type input "51052574-42b0-493a-85e0-684d8f2fb661"
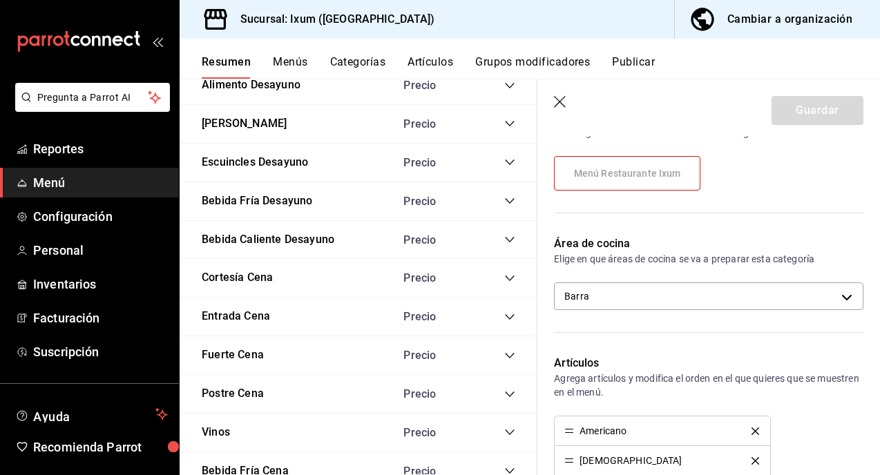
scroll to position [854, 0]
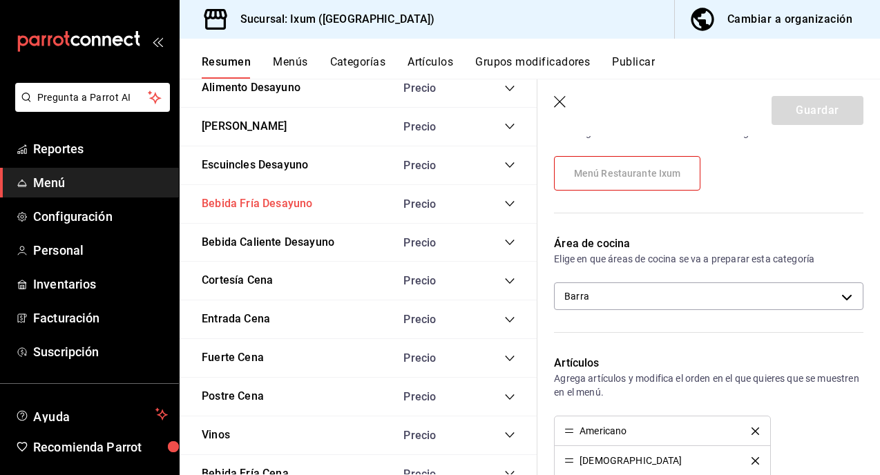
click at [290, 207] on button "Bebida Fría Desayuno" at bounding box center [257, 204] width 111 height 16
type input "Bebida Fría Desayuno"
type input "41754702882061"
type input "51052574-42b0-493a-85e0-684d8f2fb661"
click at [295, 158] on button "Escuincles Desayuno" at bounding box center [255, 165] width 106 height 16
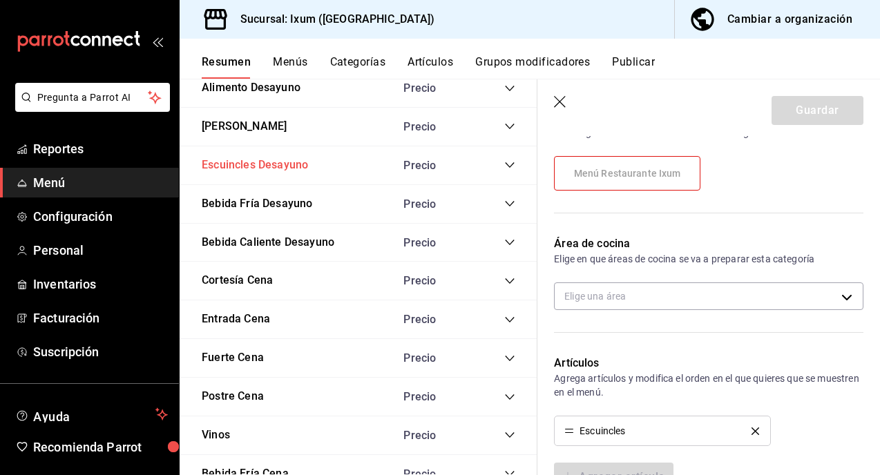
type input "51052574-42b0-493a-85e0-684d8f2fb661,840f119d-2c65-4554-bcd4-c70a039c6f98"
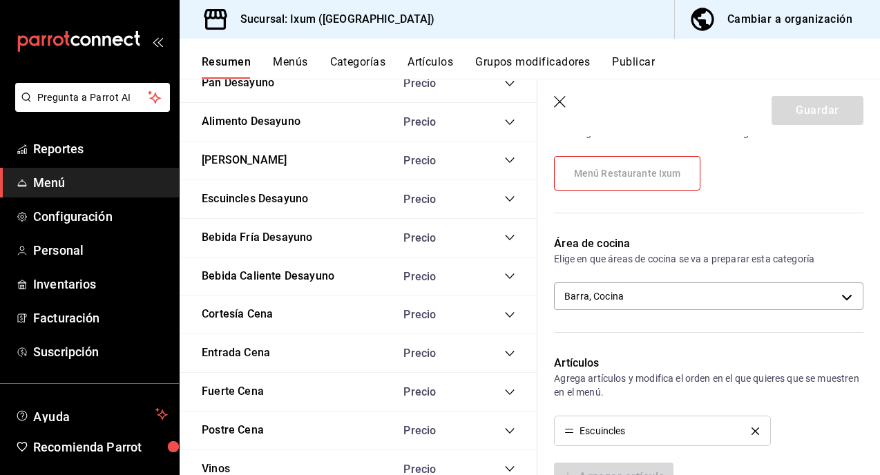
scroll to position [815, 0]
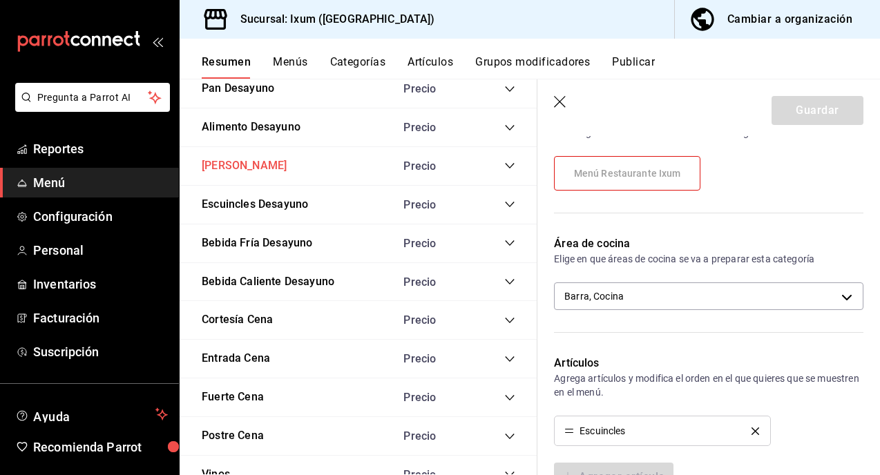
click at [262, 166] on button "[PERSON_NAME]" at bounding box center [244, 166] width 85 height 16
type input "840f119d-2c65-4554-bcd4-c70a039c6f98"
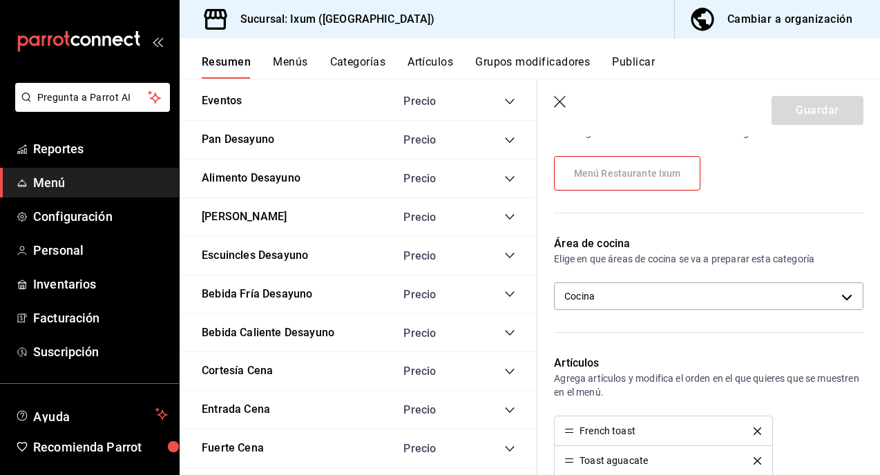
scroll to position [760, 0]
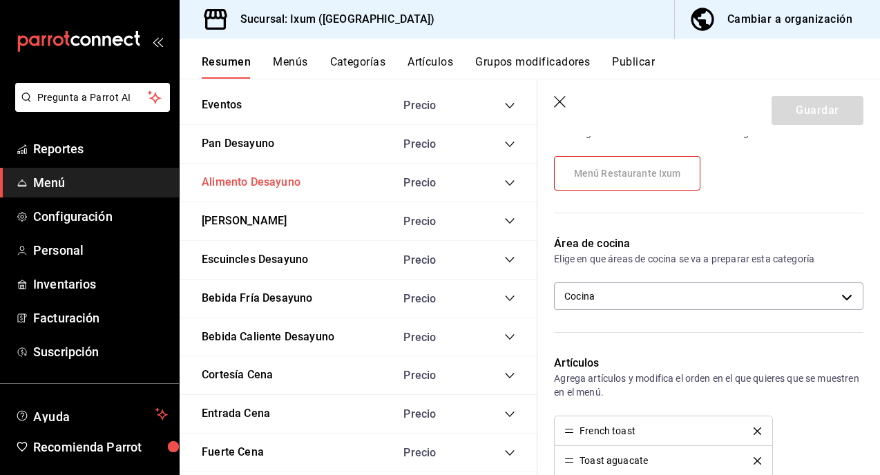
click at [260, 186] on button "Alimento Desayuno" at bounding box center [251, 183] width 99 height 16
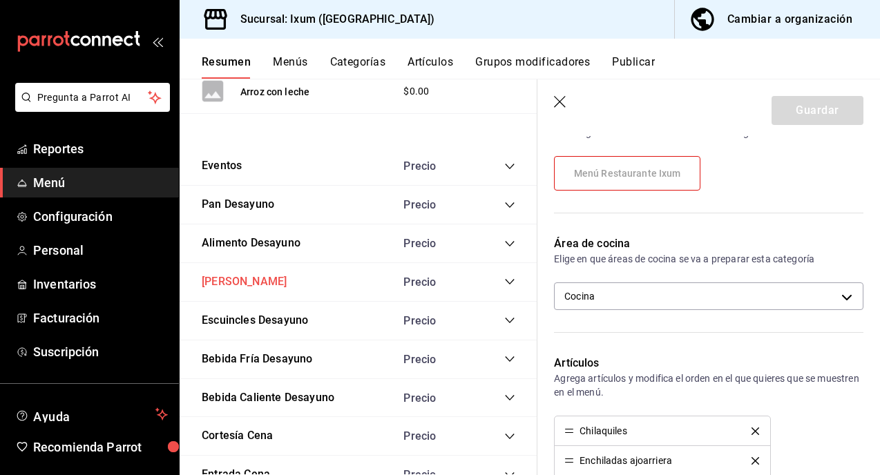
scroll to position [691, 0]
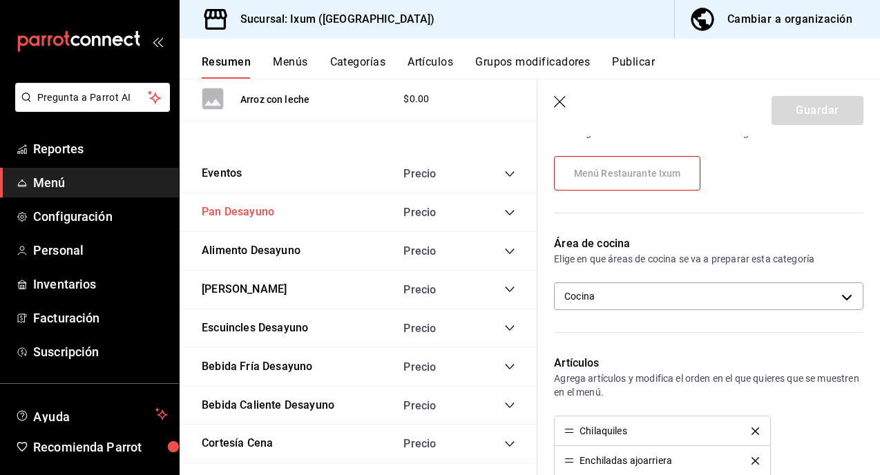
click at [250, 212] on button "Pan Desayuno" at bounding box center [238, 212] width 73 height 16
click at [231, 178] on button "Eventos" at bounding box center [222, 174] width 40 height 16
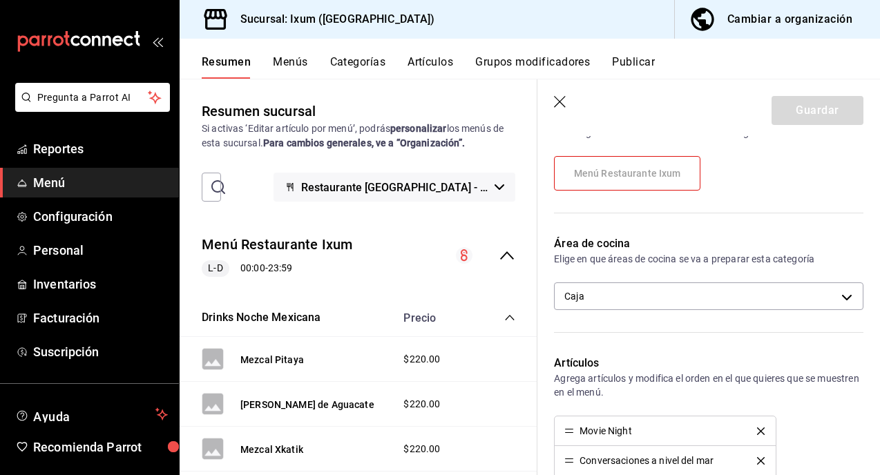
click at [557, 106] on icon "button" at bounding box center [561, 103] width 14 height 14
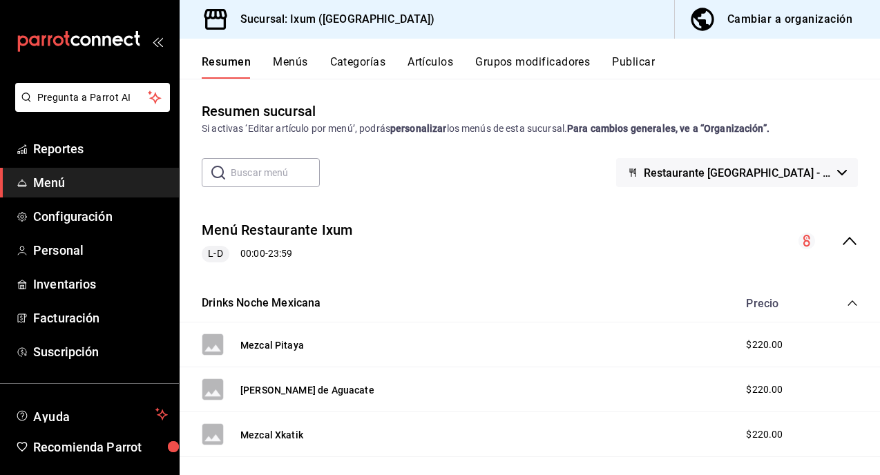
click at [287, 66] on button "Menús" at bounding box center [290, 66] width 35 height 23
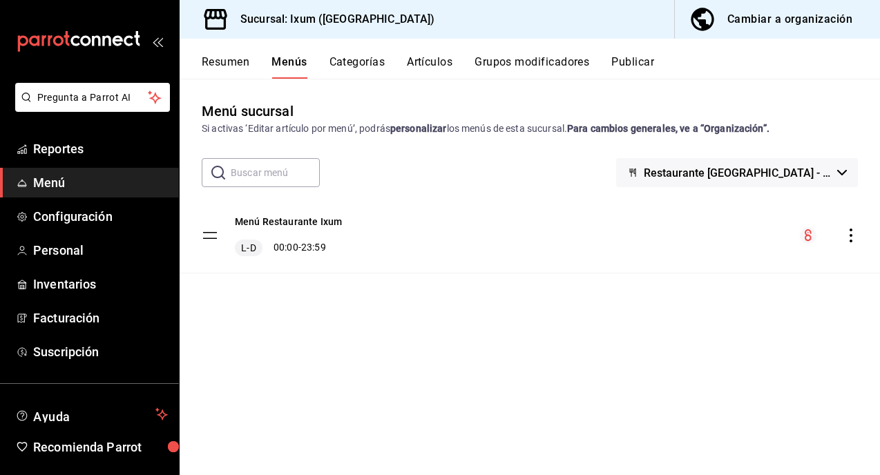
click at [848, 229] on icon "actions" at bounding box center [851, 236] width 14 height 14
click at [572, 343] on div at bounding box center [440, 237] width 880 height 475
click at [96, 211] on span "Configuración" at bounding box center [100, 216] width 135 height 19
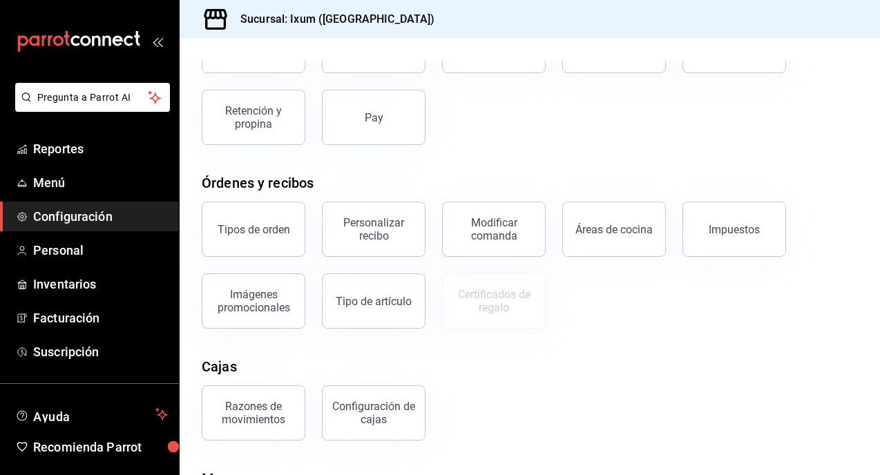
scroll to position [225, 0]
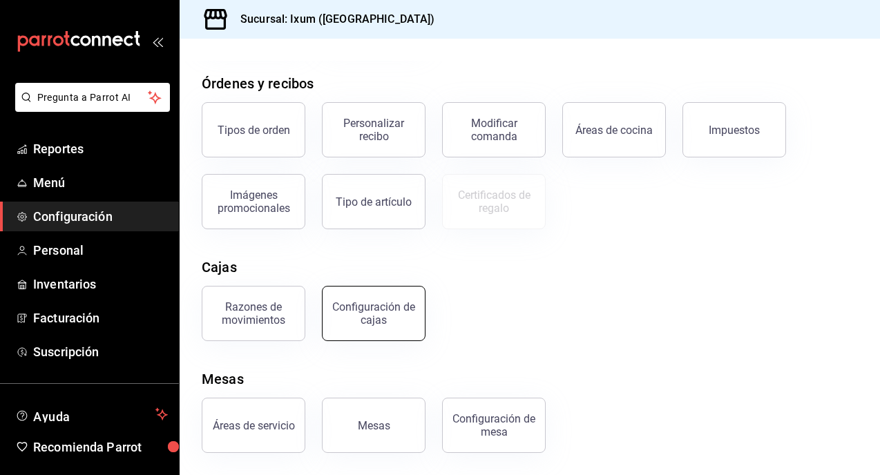
click at [391, 307] on div "Configuración de cajas" at bounding box center [374, 313] width 86 height 26
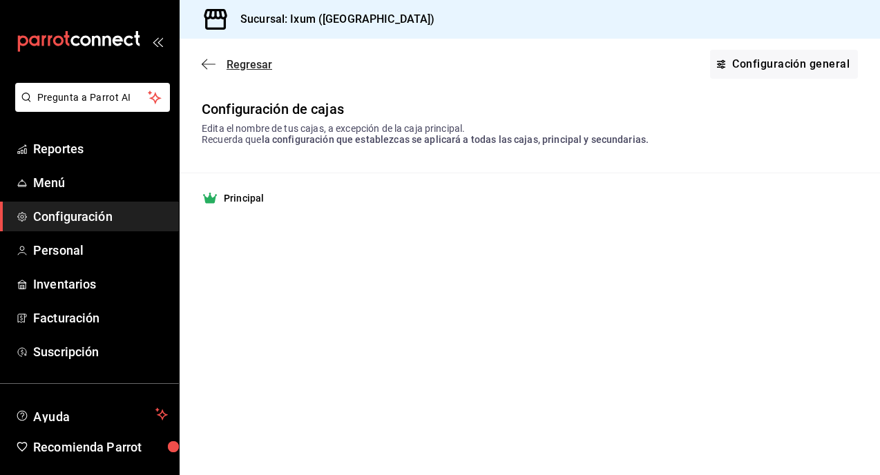
click at [214, 59] on icon "button" at bounding box center [209, 64] width 14 height 12
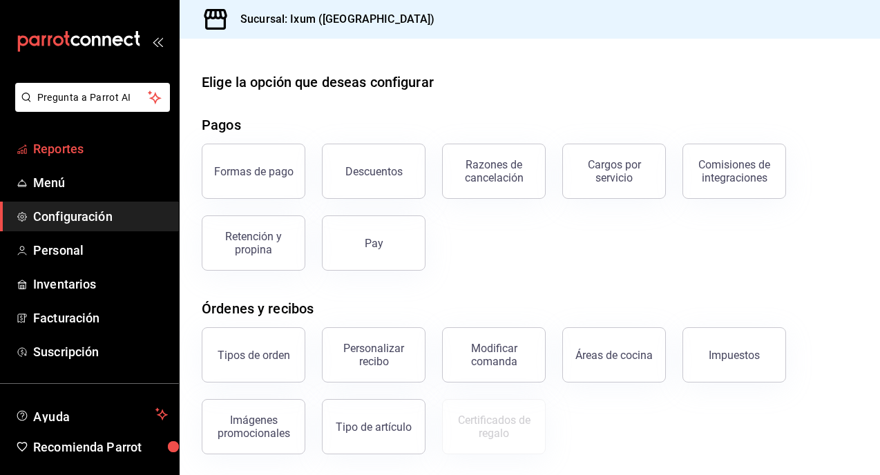
click at [78, 143] on span "Reportes" at bounding box center [100, 149] width 135 height 19
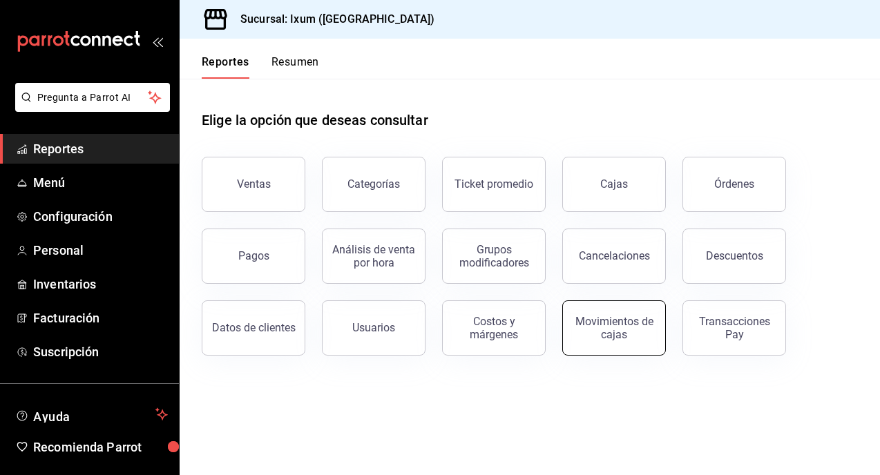
click at [649, 344] on button "Movimientos de cajas" at bounding box center [614, 327] width 104 height 55
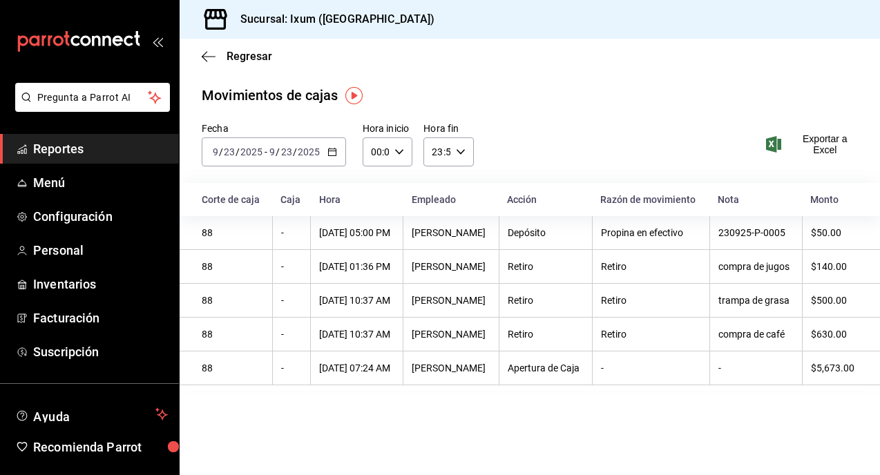
click at [93, 153] on span "Reportes" at bounding box center [100, 149] width 135 height 19
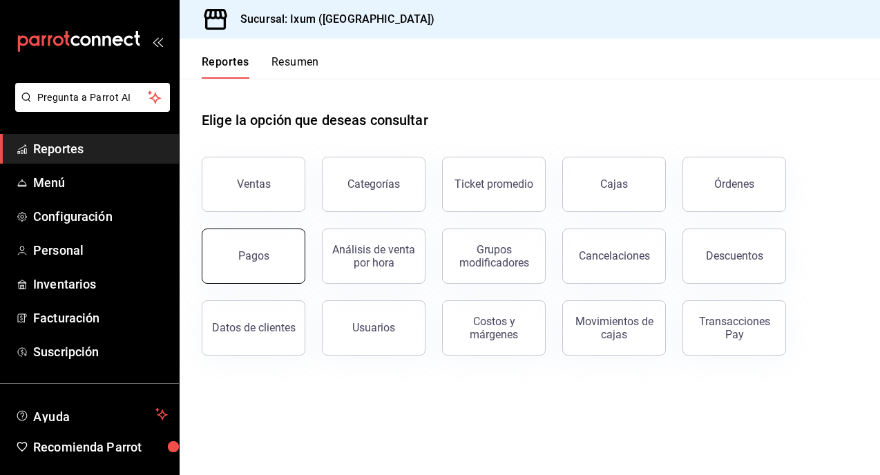
click at [276, 263] on button "Pagos" at bounding box center [254, 256] width 104 height 55
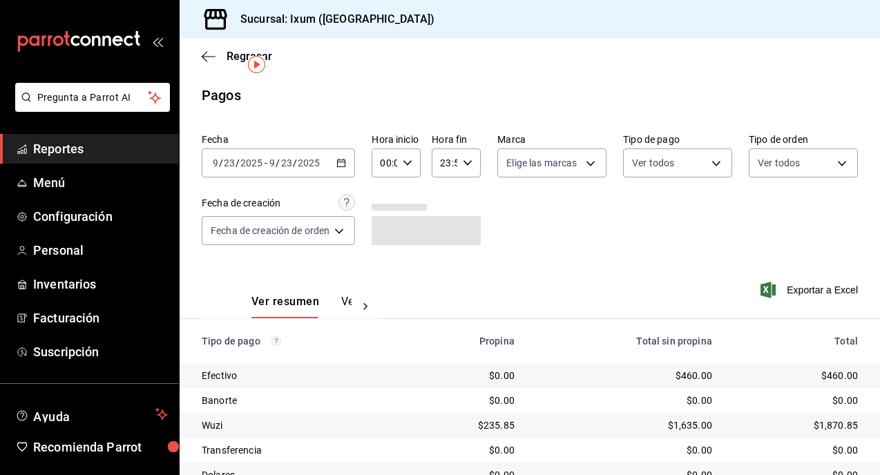
scroll to position [84, 0]
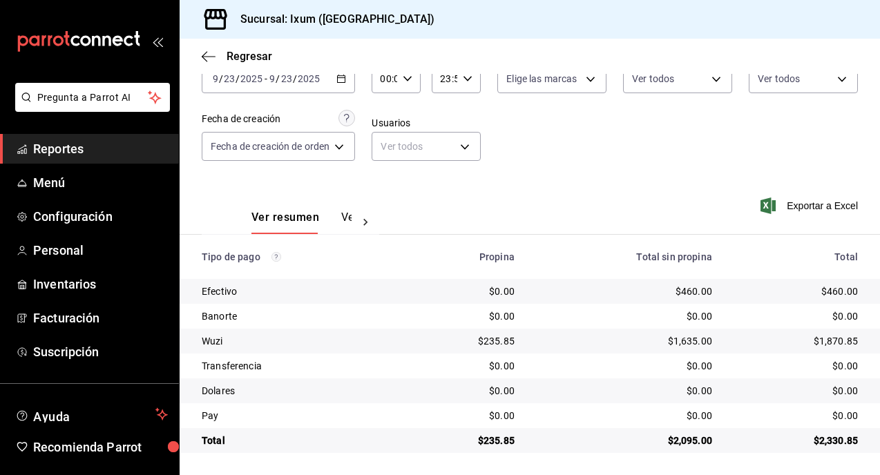
click at [69, 143] on span "Reportes" at bounding box center [100, 149] width 135 height 19
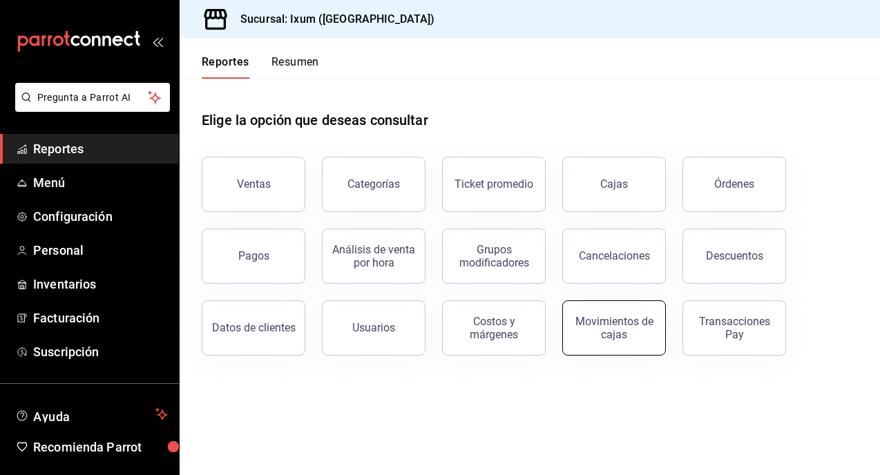
click at [588, 319] on div "Movimientos de cajas" at bounding box center [614, 328] width 86 height 26
